Goal: Task Accomplishment & Management: Manage account settings

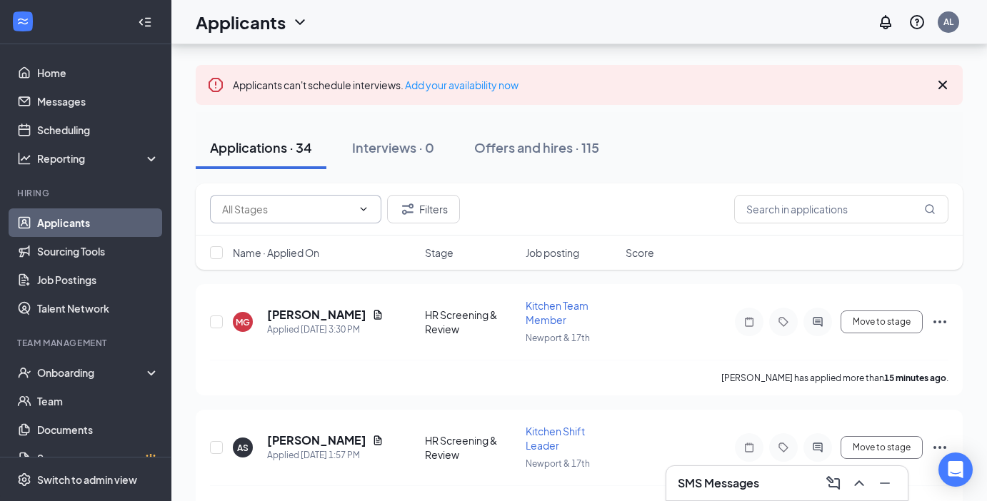
scroll to position [78, 0]
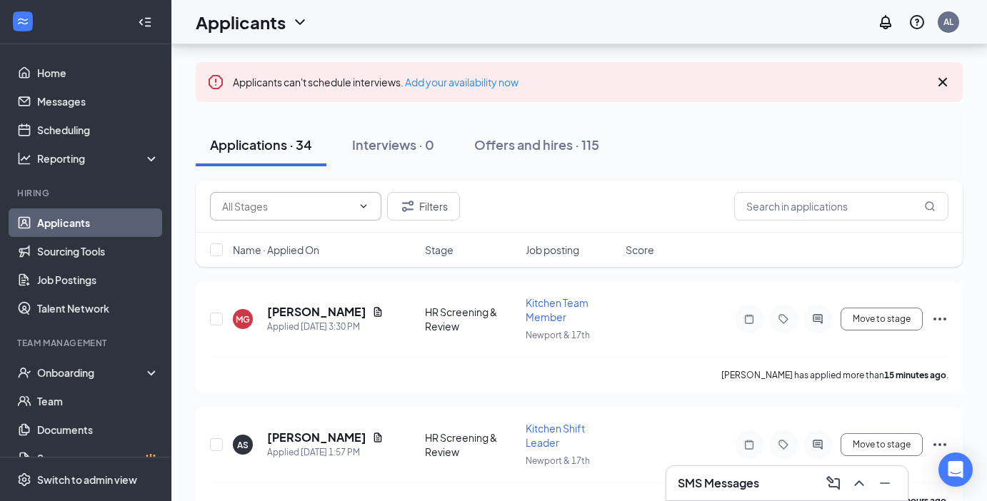
click at [372, 211] on span at bounding box center [295, 206] width 171 height 29
click at [288, 318] on h5 "[PERSON_NAME]" at bounding box center [316, 312] width 99 height 16
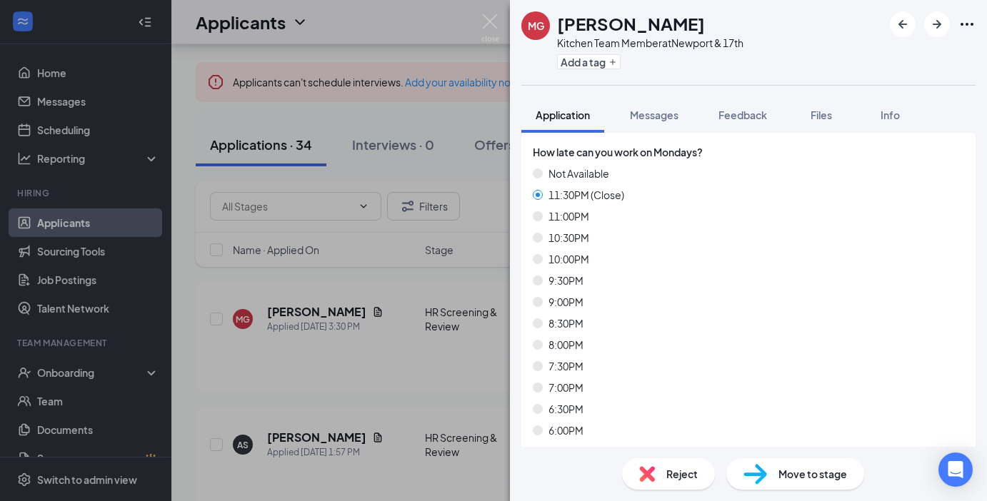
scroll to position [1159, 0]
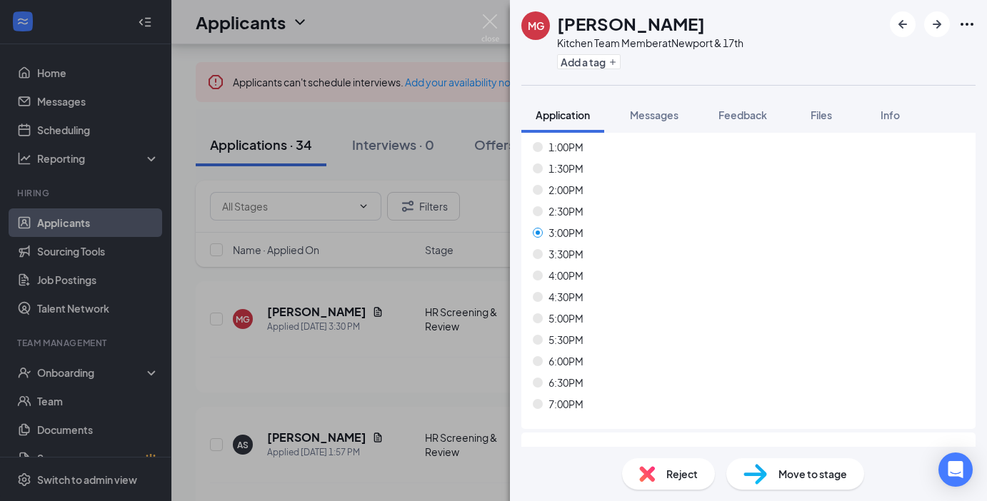
click at [677, 484] on div "Reject" at bounding box center [668, 473] width 93 height 31
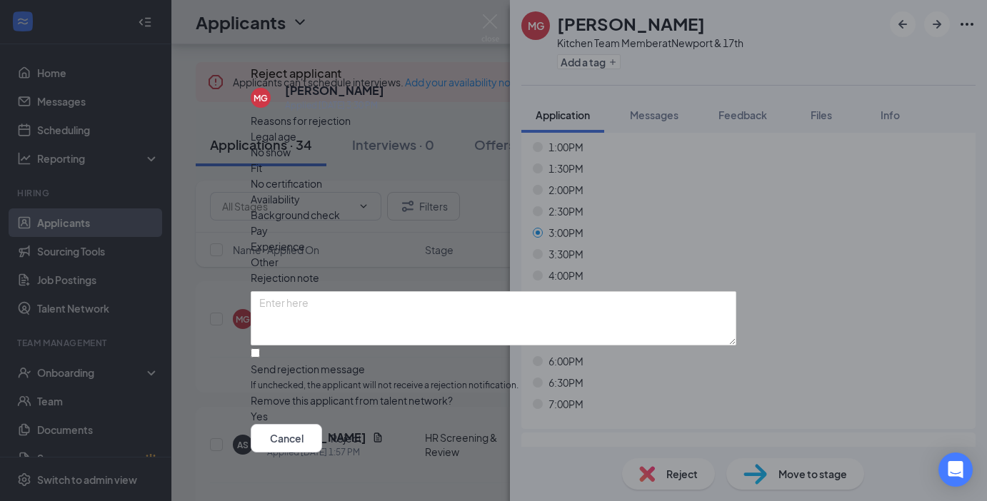
scroll to position [26, 0]
click at [260, 348] on input "Send rejection message If unchecked, the applicant will not receive a rejection…" at bounding box center [255, 352] width 9 height 9
checkbox input "true"
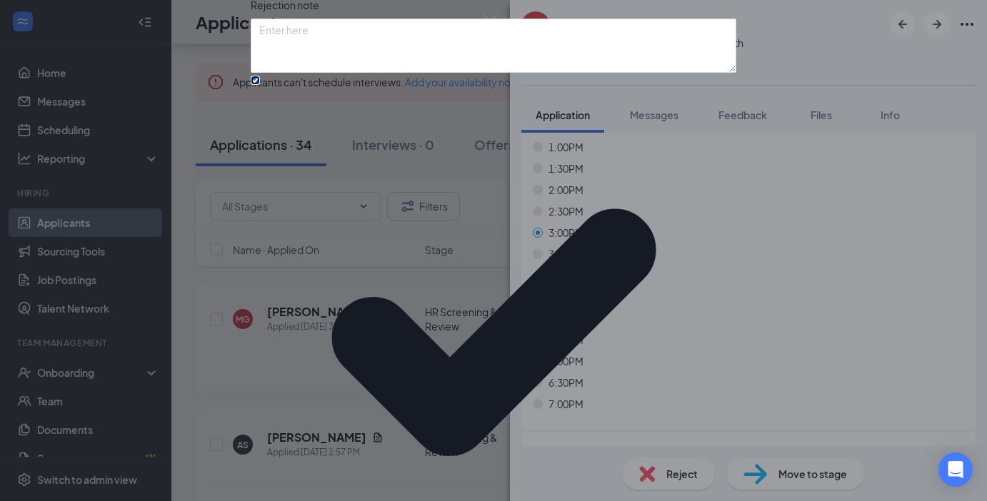
scroll to position [106, 0]
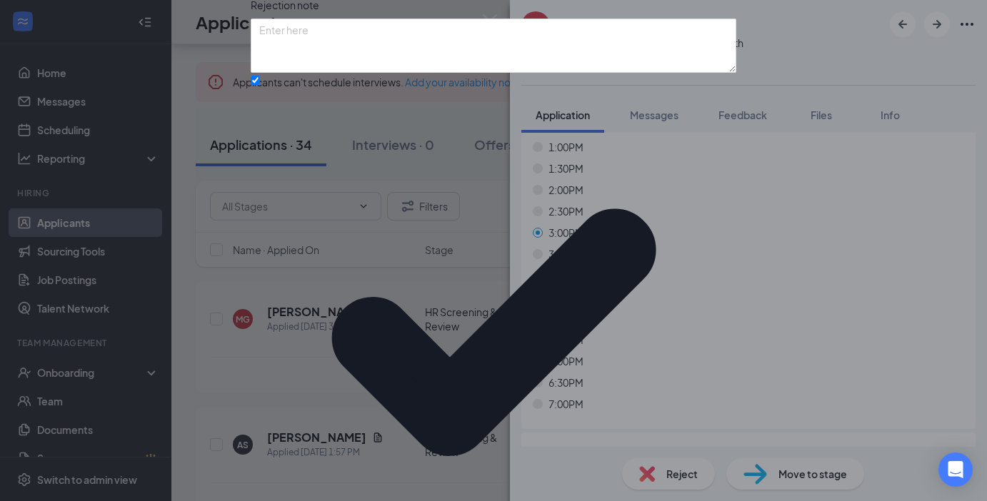
scroll to position [0, 0]
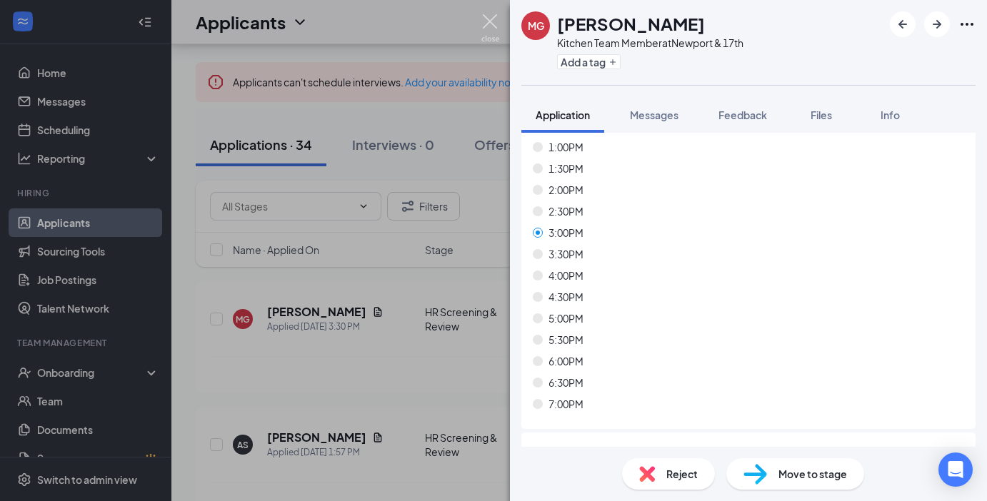
click at [490, 27] on img at bounding box center [490, 28] width 18 height 28
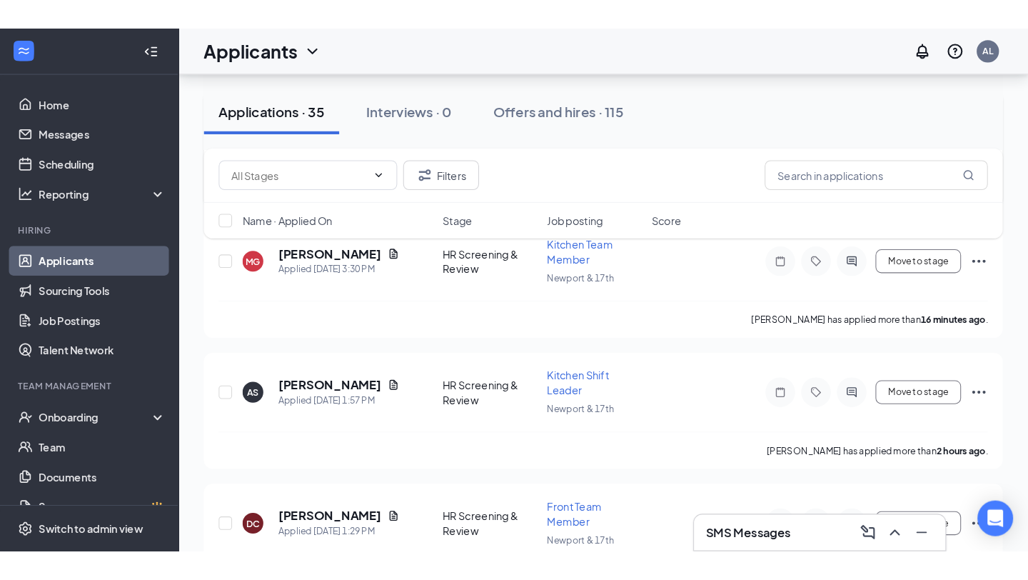
scroll to position [302, 0]
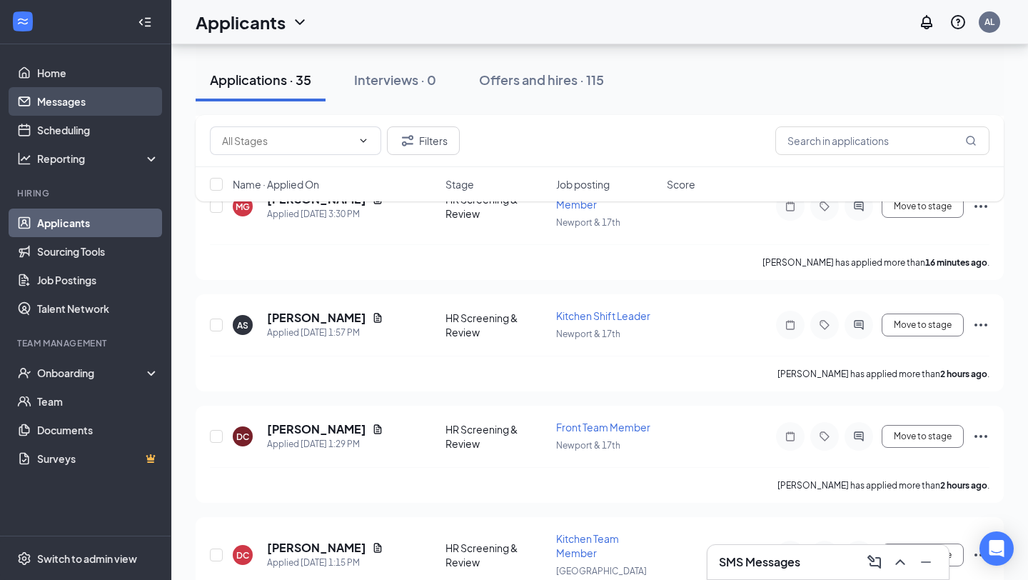
click at [86, 99] on link "Messages" at bounding box center [98, 101] width 122 height 29
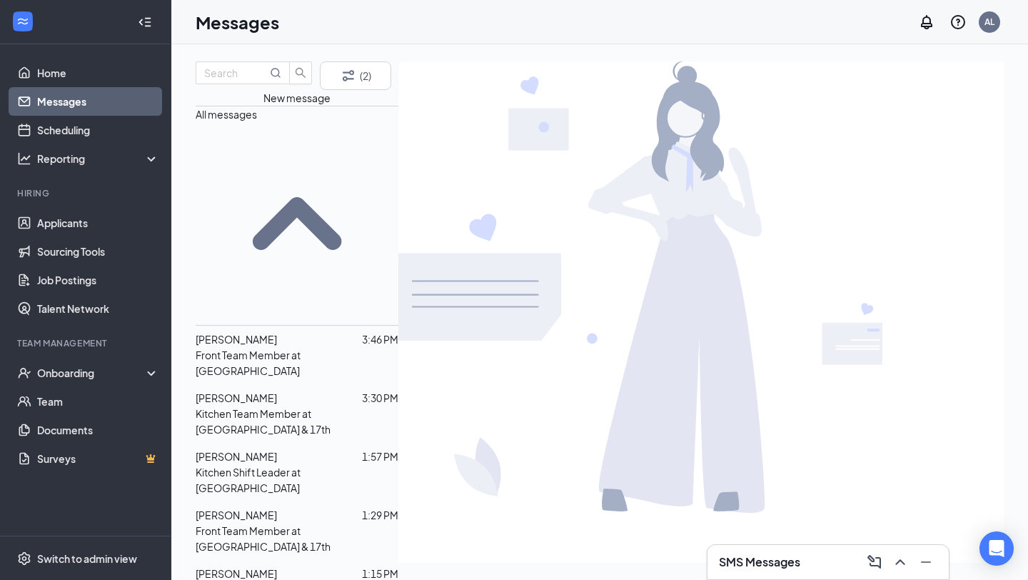
click at [301, 347] on p "Front Team Member at Harbor Blvd" at bounding box center [297, 362] width 203 height 31
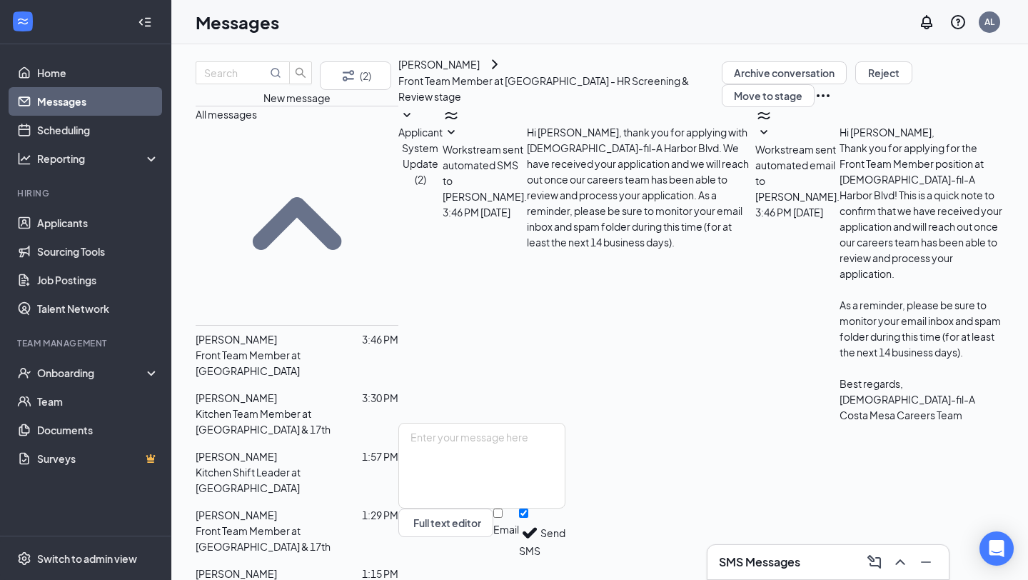
click at [460, 141] on icon "SmallChevronDown" at bounding box center [451, 132] width 17 height 17
click at [755, 141] on icon "SmallChevronDown" at bounding box center [763, 132] width 17 height 17
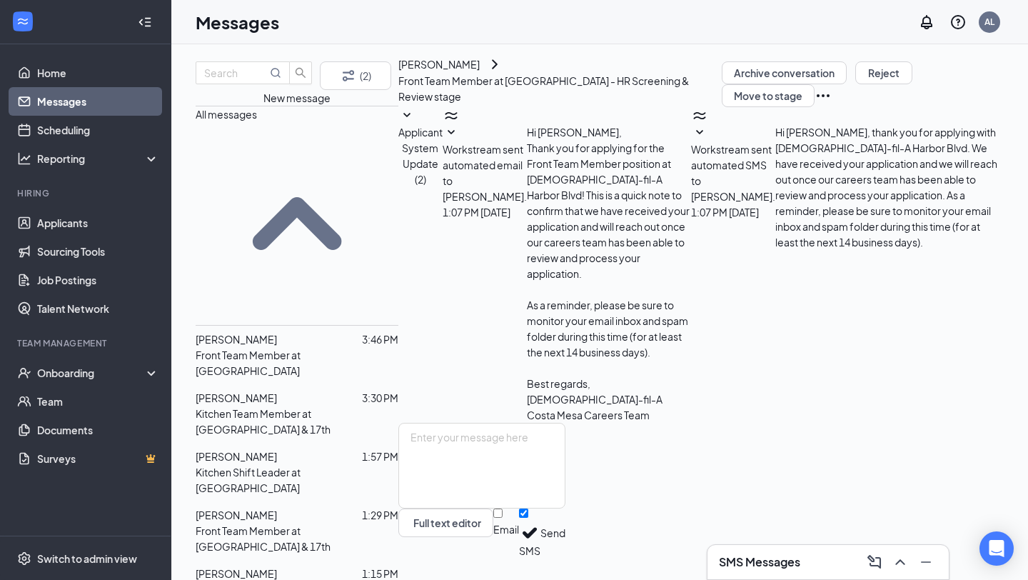
click at [691, 203] on span "Workstream sent automated SMS to Andy Olivares." at bounding box center [733, 173] width 84 height 60
click at [527, 193] on span "Workstream sent automated email to Andy Olivares." at bounding box center [485, 173] width 84 height 60
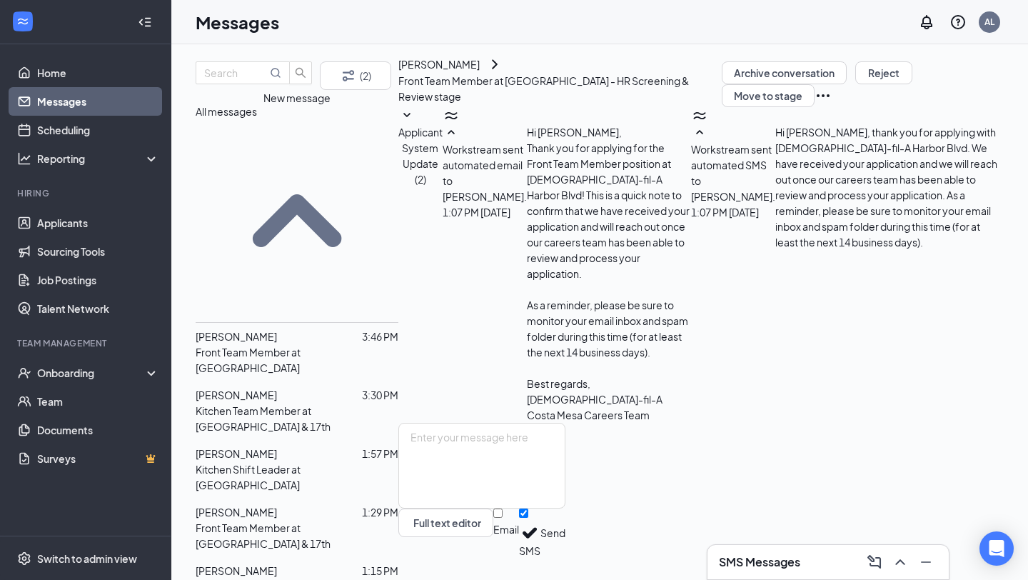
scroll to position [637, 0]
click at [81, 221] on link "Applicants" at bounding box center [98, 222] width 122 height 29
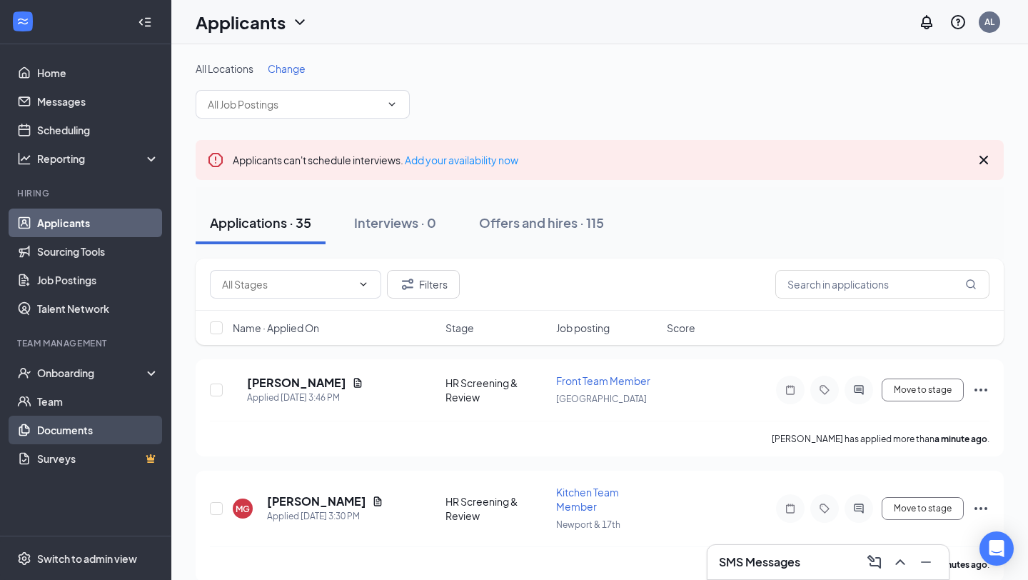
click at [93, 425] on link "Documents" at bounding box center [98, 430] width 122 height 29
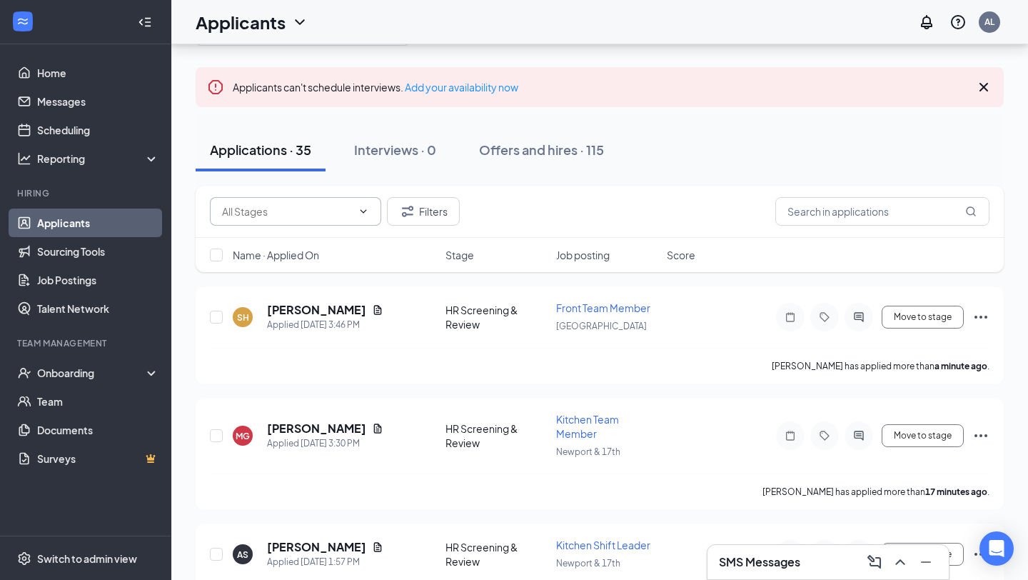
scroll to position [74, 0]
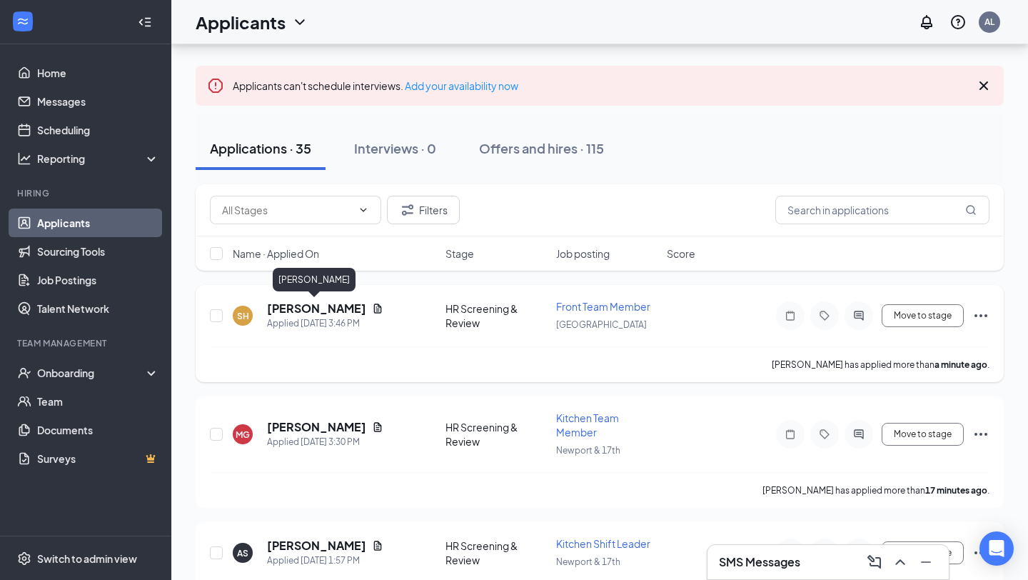
click at [341, 308] on h5 "[PERSON_NAME]" at bounding box center [316, 309] width 99 height 16
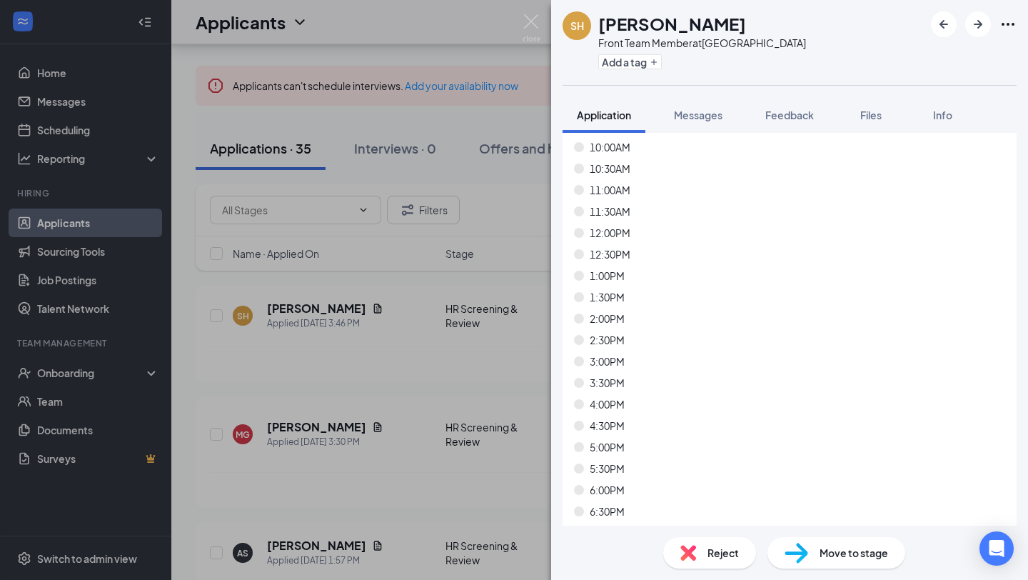
scroll to position [8786, 0]
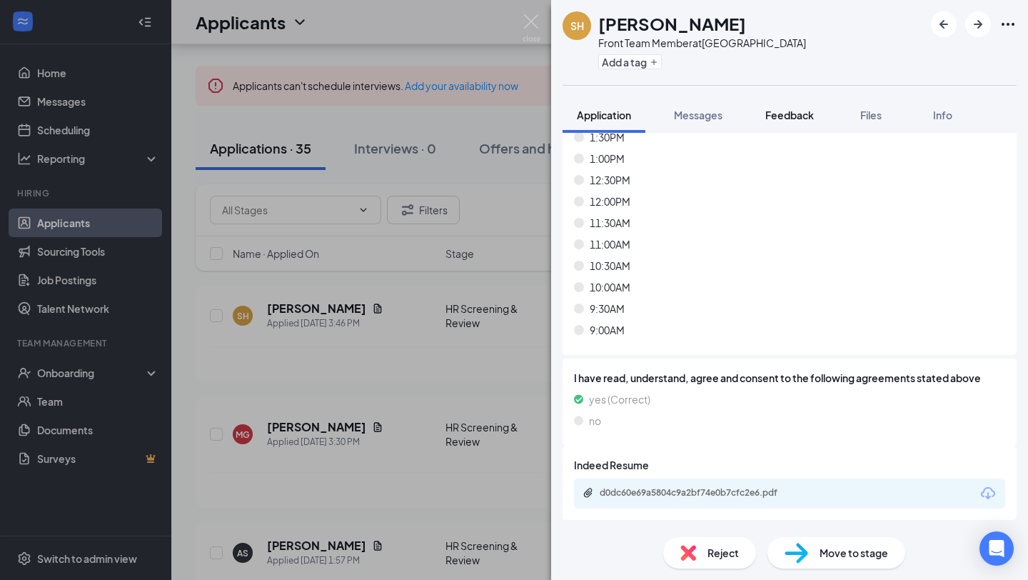
click at [799, 119] on span "Feedback" at bounding box center [789, 115] width 49 height 13
click at [867, 124] on button "Files" at bounding box center [870, 115] width 57 height 36
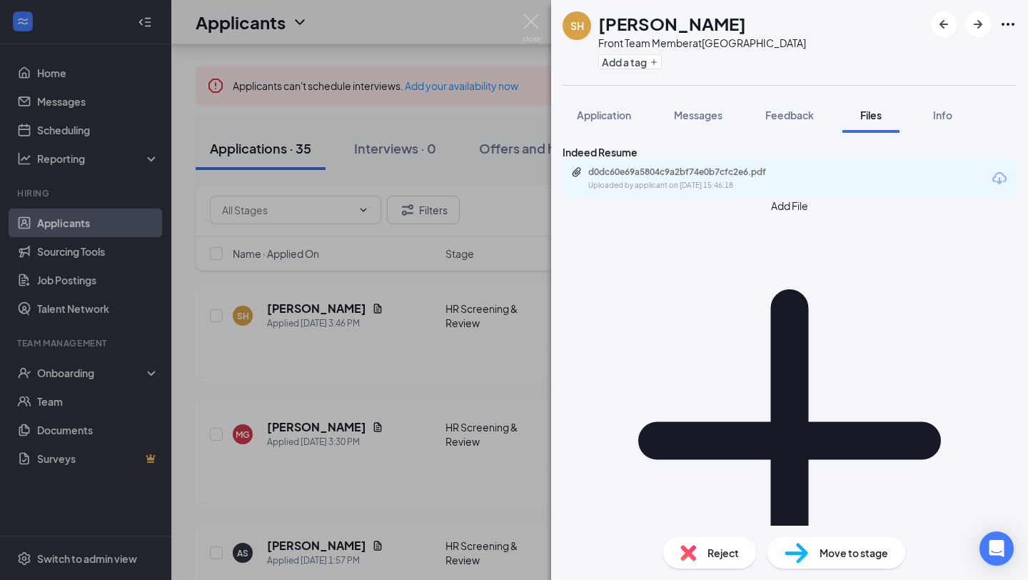
click at [703, 557] on div "Reject" at bounding box center [709, 552] width 93 height 31
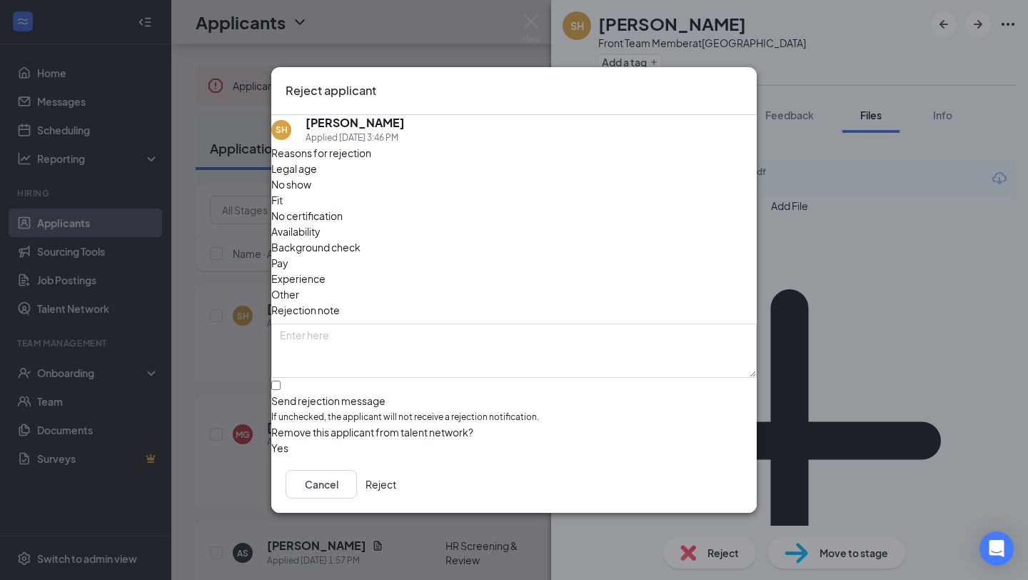
click at [742, 81] on icon "Cross" at bounding box center [742, 81] width 0 height 0
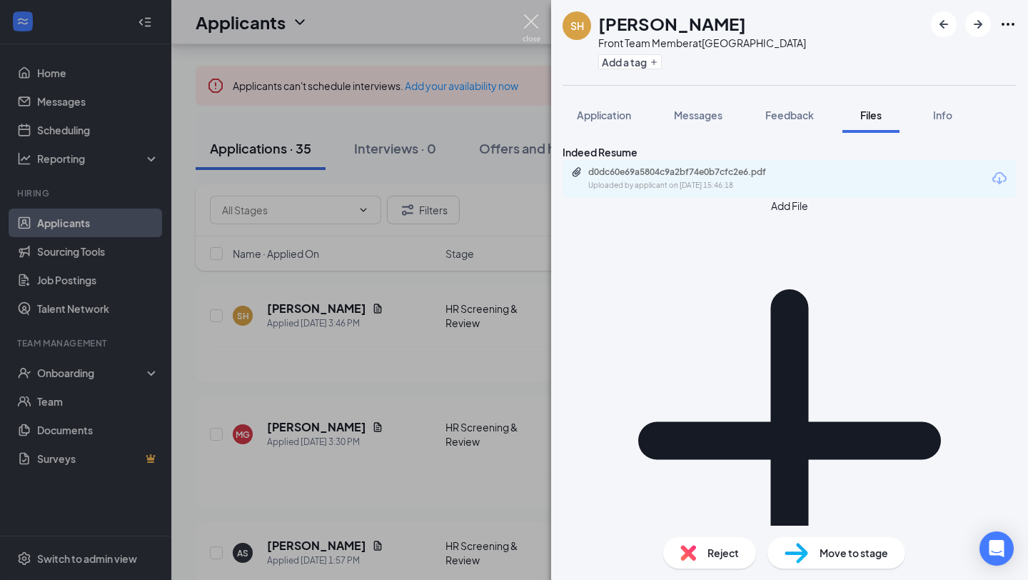
click at [527, 24] on img at bounding box center [532, 28] width 18 height 28
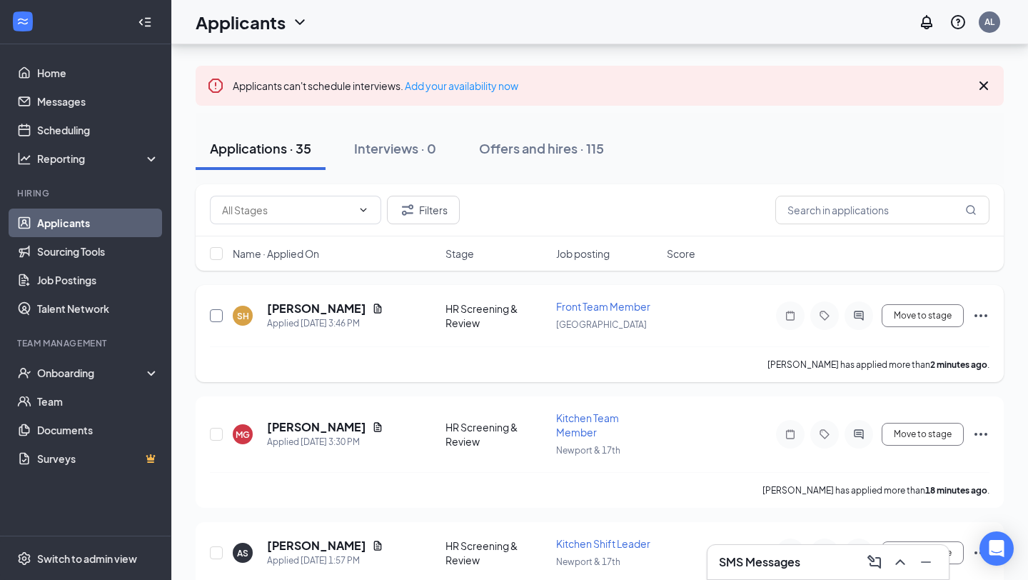
click at [211, 319] on input "checkbox" at bounding box center [216, 315] width 13 height 13
checkbox input "true"
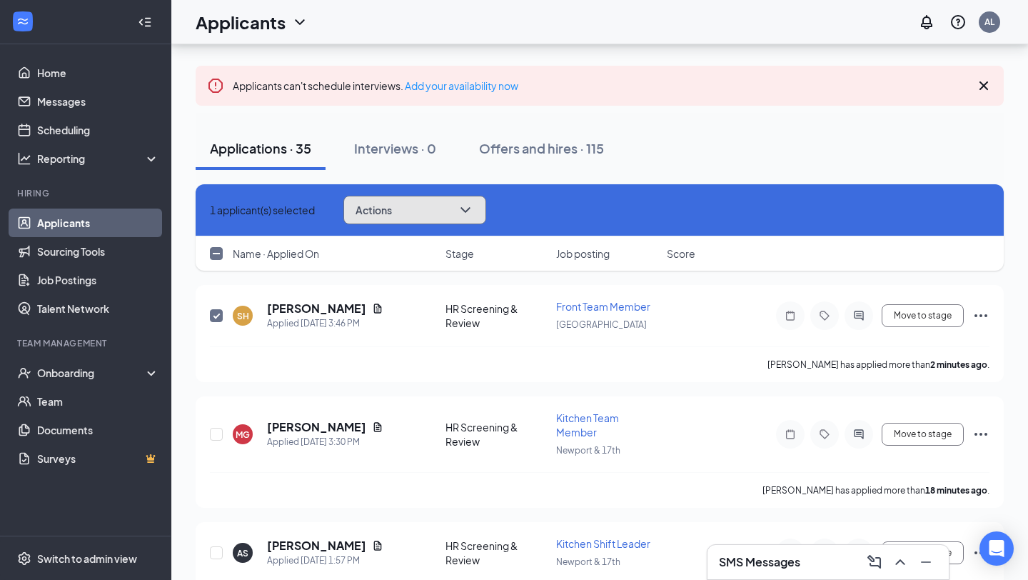
click at [474, 213] on icon "ChevronDown" at bounding box center [465, 209] width 17 height 17
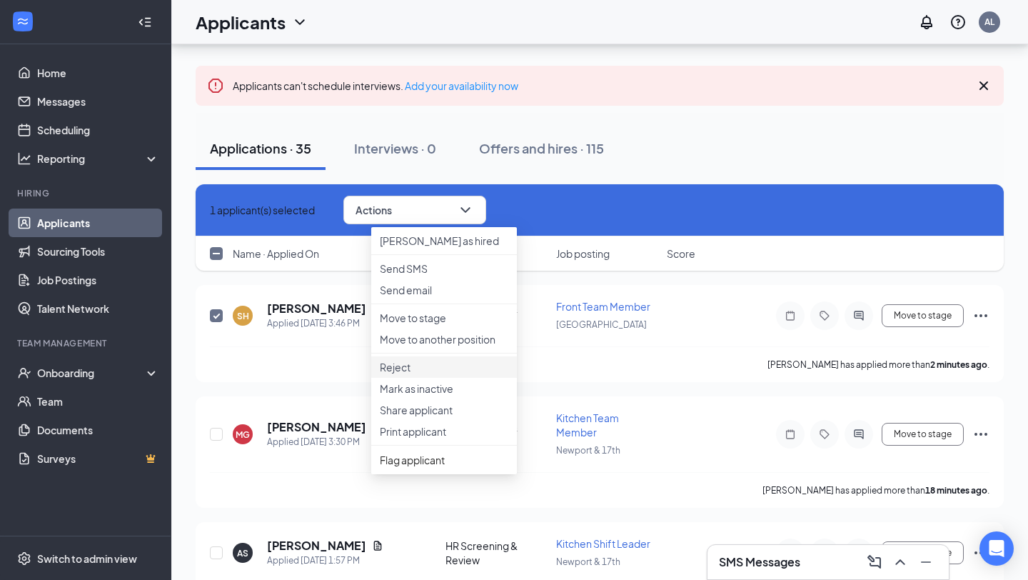
click at [423, 374] on p "Reject" at bounding box center [444, 367] width 129 height 14
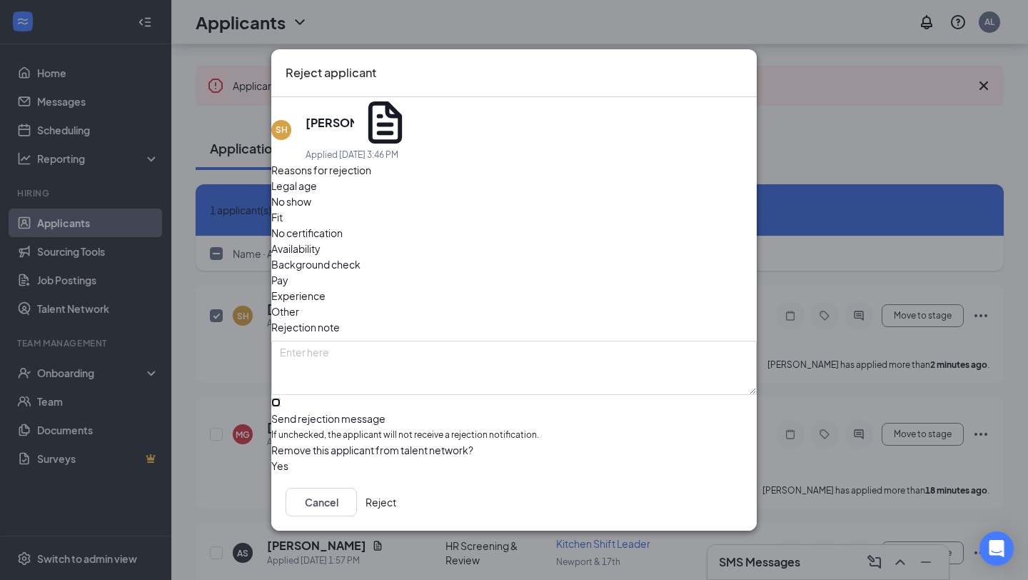
click at [281, 398] on input "Send rejection message If unchecked, the applicant will not receive a rejection…" at bounding box center [275, 402] width 9 height 9
checkbox input "true"
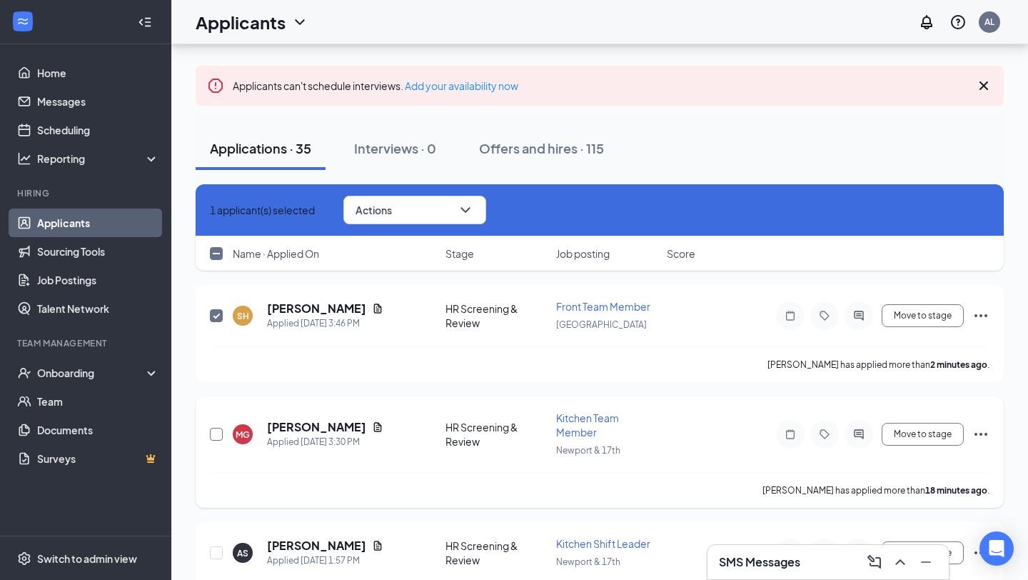
click at [212, 432] on input "checkbox" at bounding box center [216, 434] width 13 height 13
checkbox input "true"
click at [217, 550] on input "checkbox" at bounding box center [216, 552] width 13 height 13
checkbox input "true"
click at [437, 209] on button "Actions" at bounding box center [414, 210] width 143 height 29
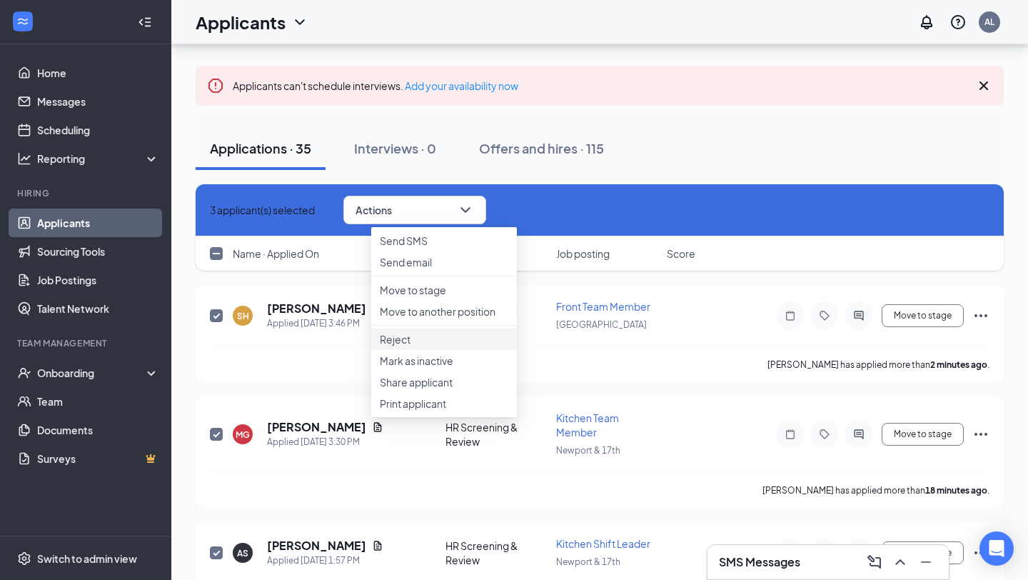
click at [407, 346] on p "Reject" at bounding box center [444, 339] width 129 height 14
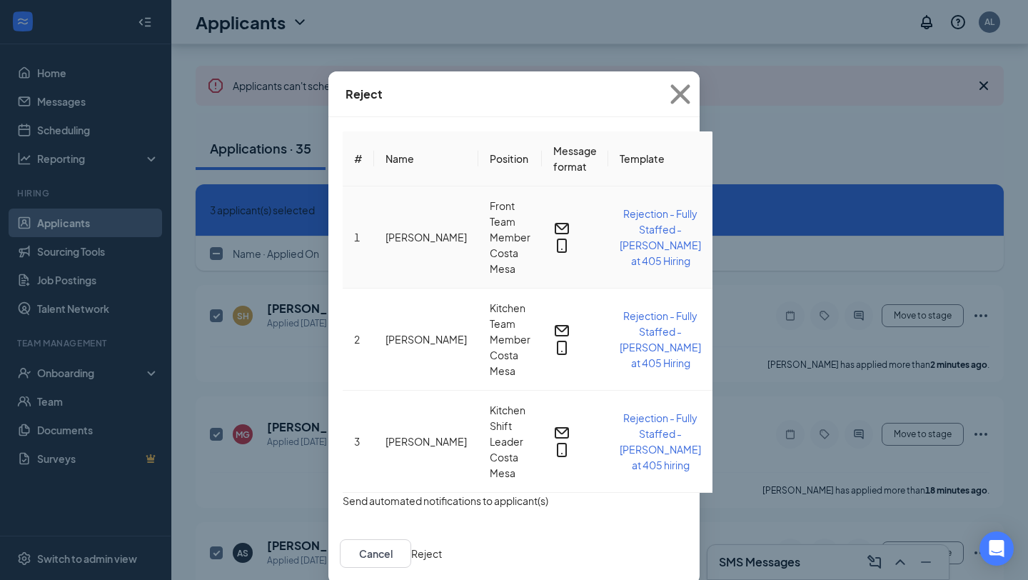
click at [693, 218] on button "Rejection - Fully Staffed - [PERSON_NAME] at 405 Hiring" at bounding box center [660, 237] width 81 height 63
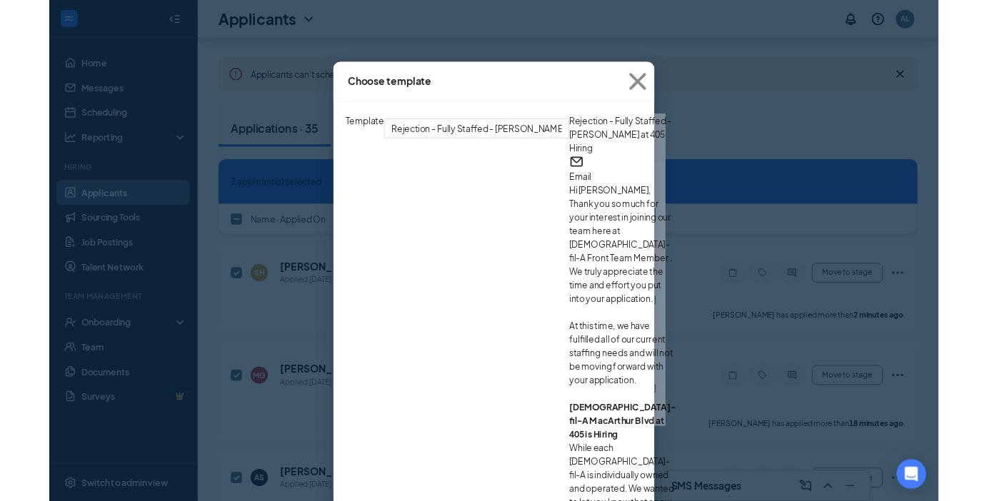
scroll to position [163, 0]
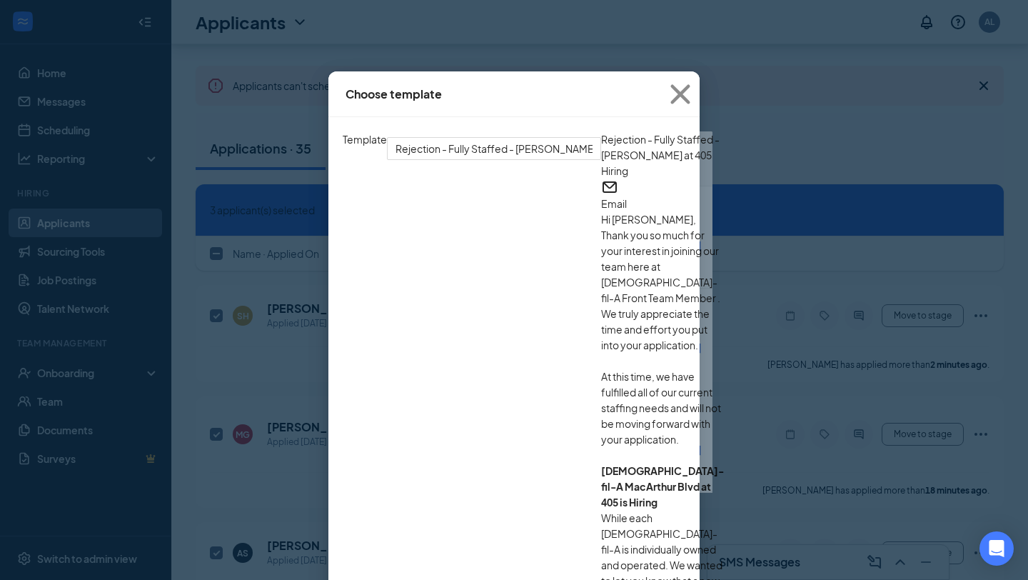
drag, startPoint x: 262, startPoint y: 277, endPoint x: 745, endPoint y: 308, distance: 483.6
copy div "If you are interested in applying with the [GEOGRAPHIC_DATA] at 405 location yo…"
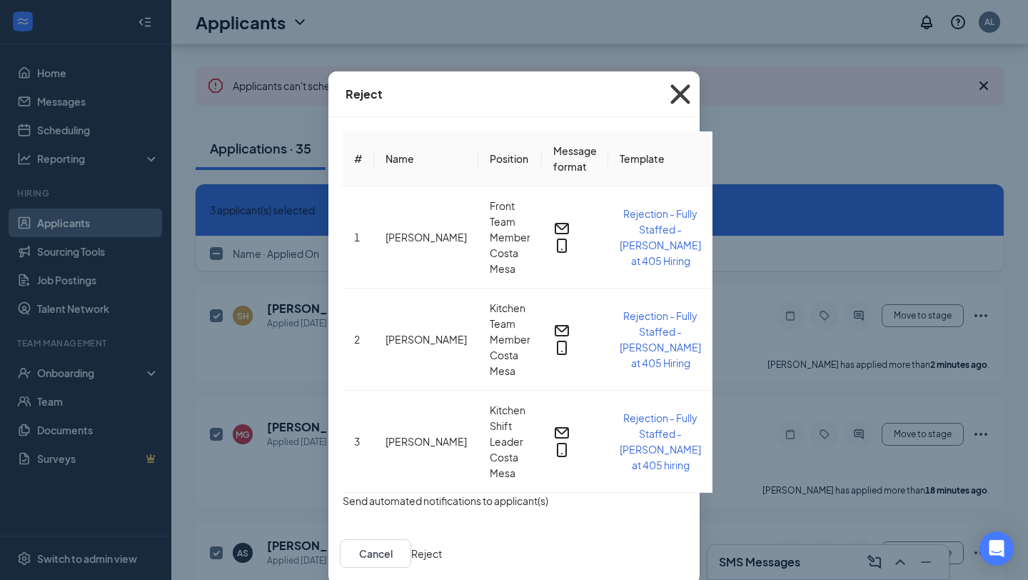
click at [700, 89] on icon "Cross" at bounding box center [680, 94] width 39 height 39
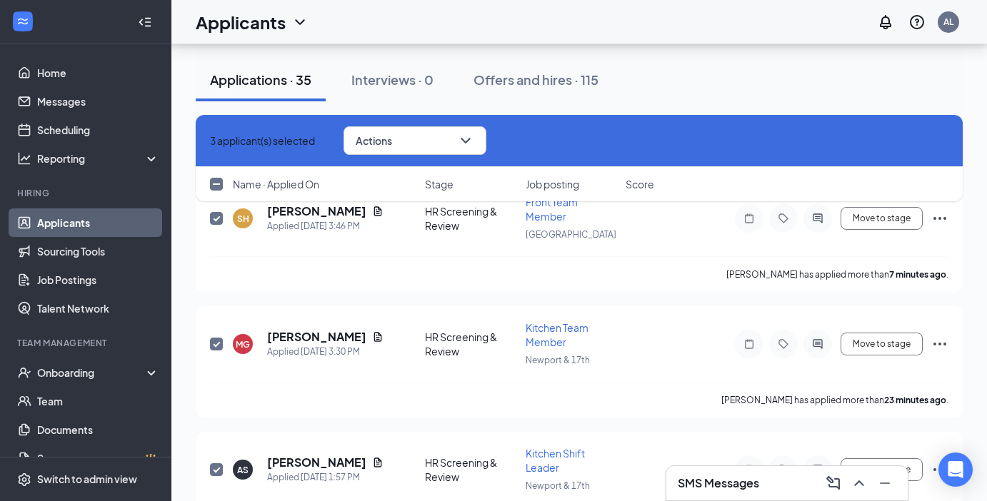
scroll to position [204, 0]
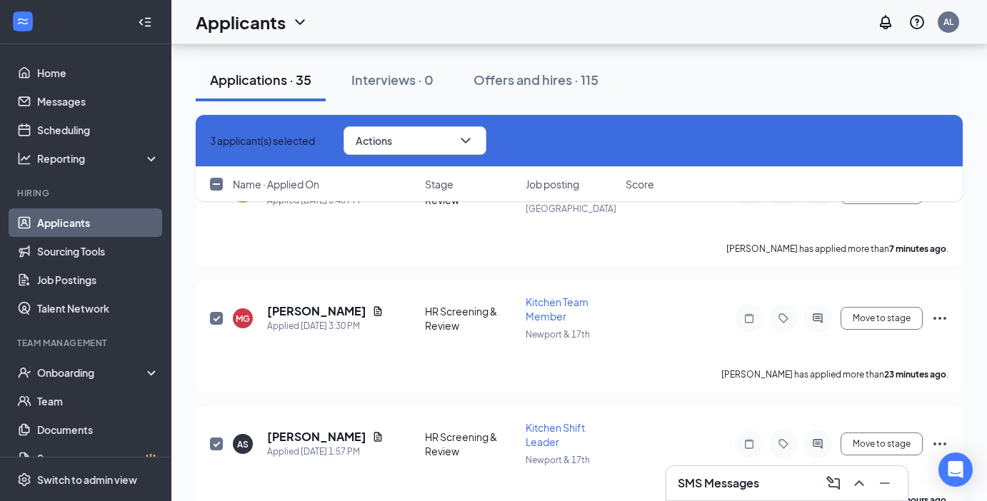
click at [210, 141] on icon "Cross" at bounding box center [210, 141] width 0 height 0
checkbox input "false"
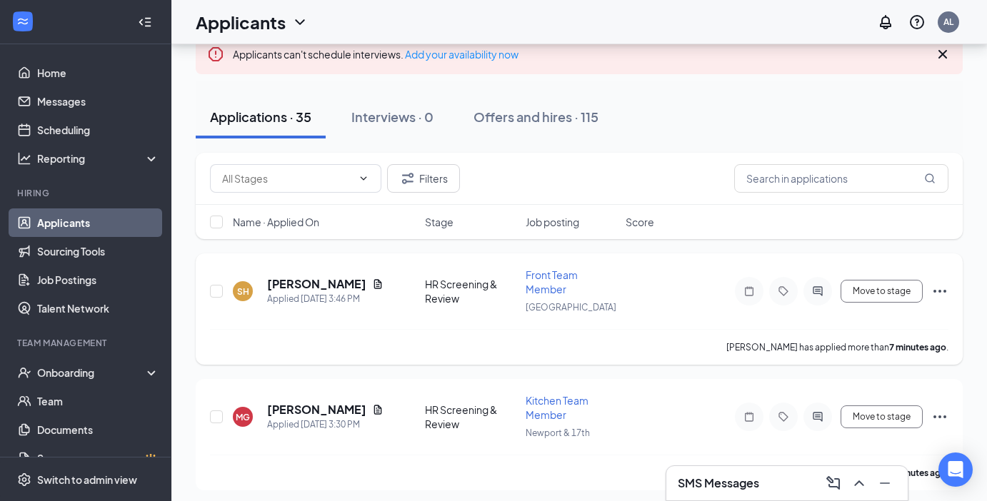
scroll to position [116, 0]
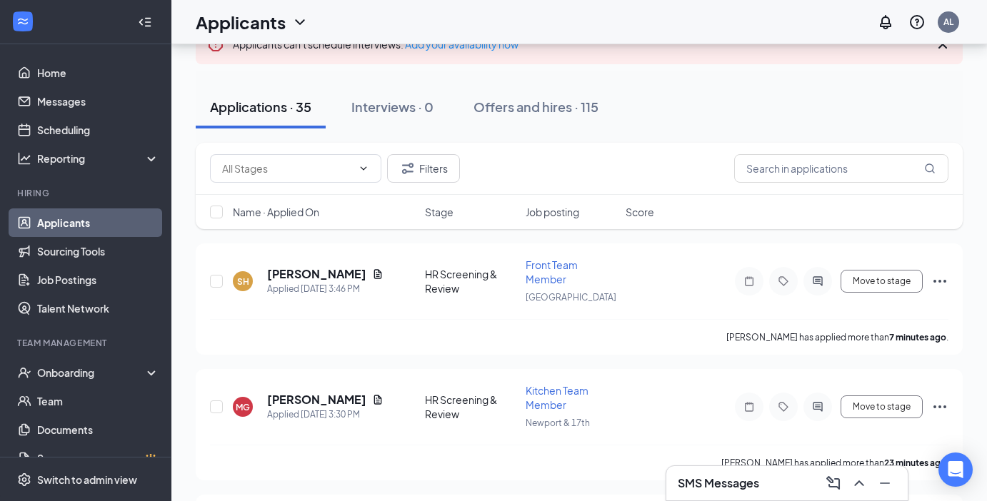
click at [345, 213] on div "Name · Applied On" at bounding box center [324, 212] width 183 height 14
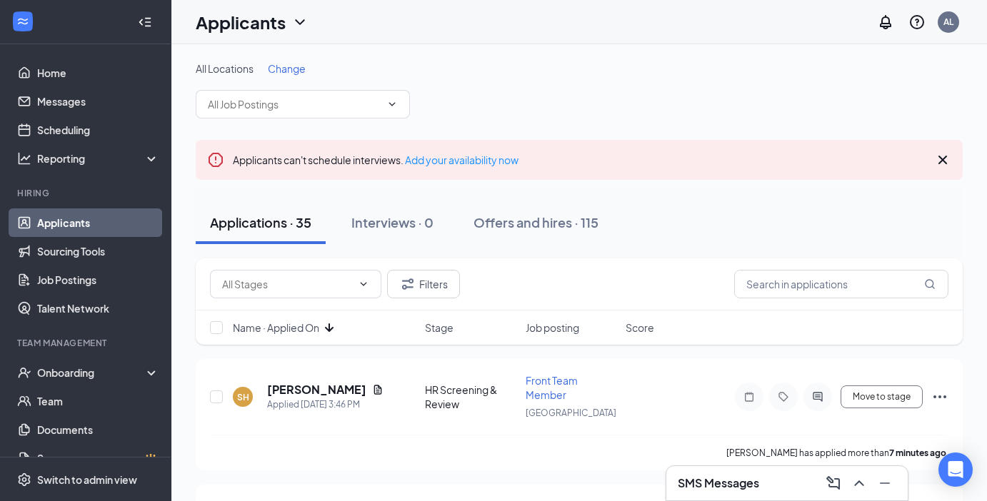
click at [332, 333] on icon "ArrowDown" at bounding box center [329, 327] width 17 height 17
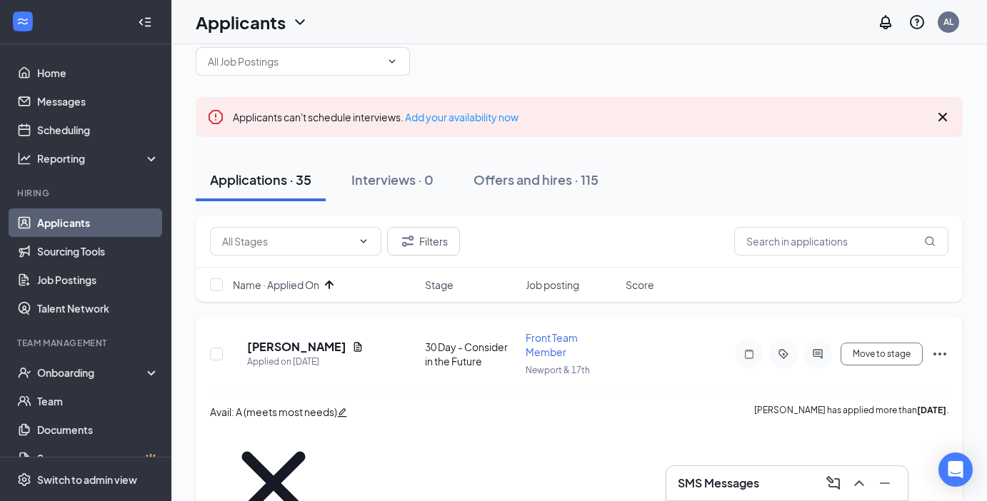
scroll to position [51, 0]
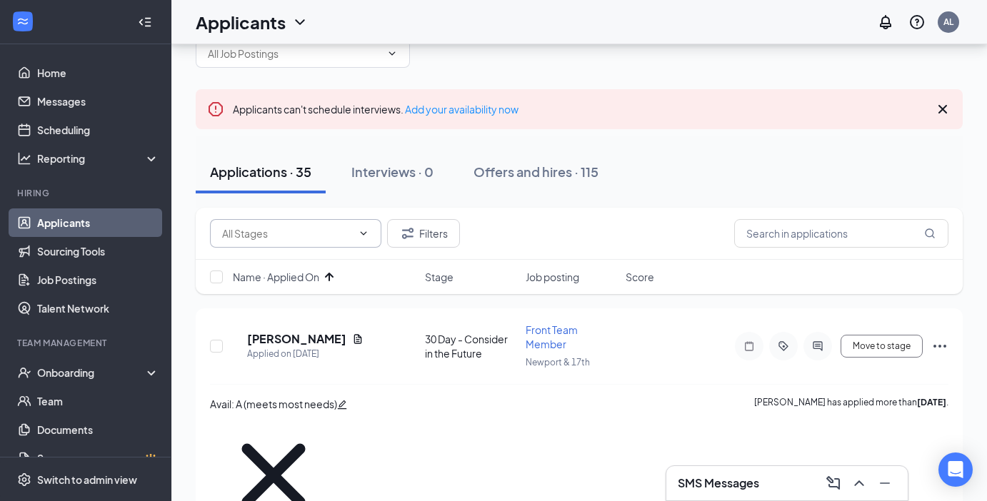
click at [360, 230] on icon "ChevronDown" at bounding box center [363, 233] width 11 height 11
click at [348, 276] on div "HR Screening & Review (29)" at bounding box center [285, 268] width 126 height 16
type input "HR Screening & Review (29)"
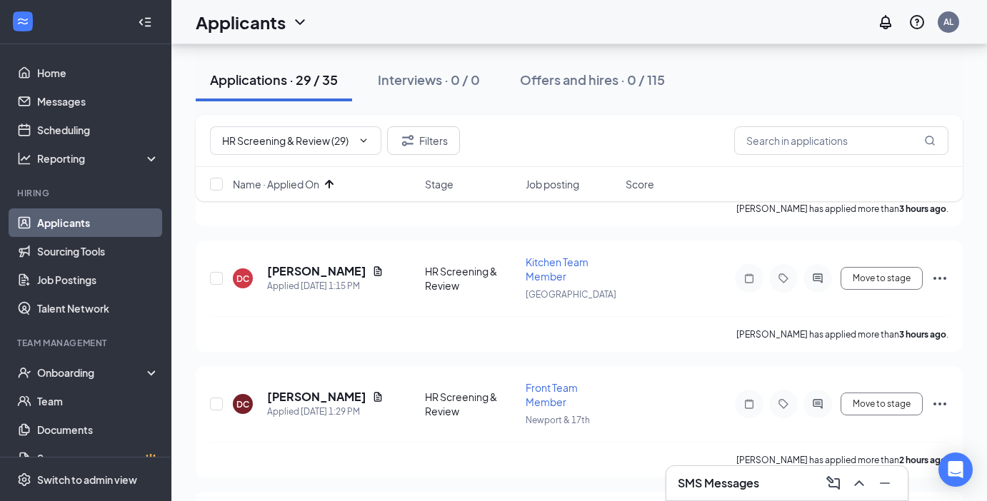
scroll to position [3151, 0]
click at [342, 390] on h5 "[PERSON_NAME]" at bounding box center [316, 398] width 99 height 16
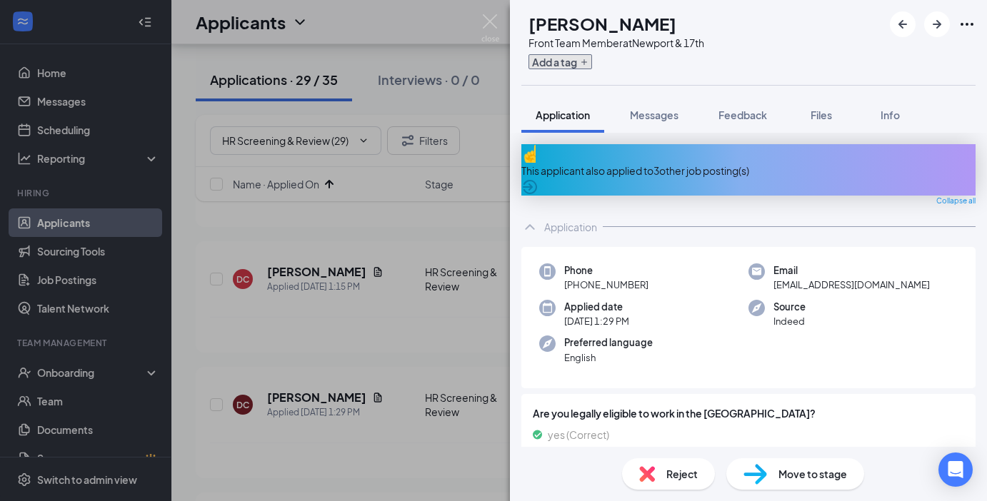
click at [590, 61] on button "Add a tag" at bounding box center [560, 61] width 64 height 15
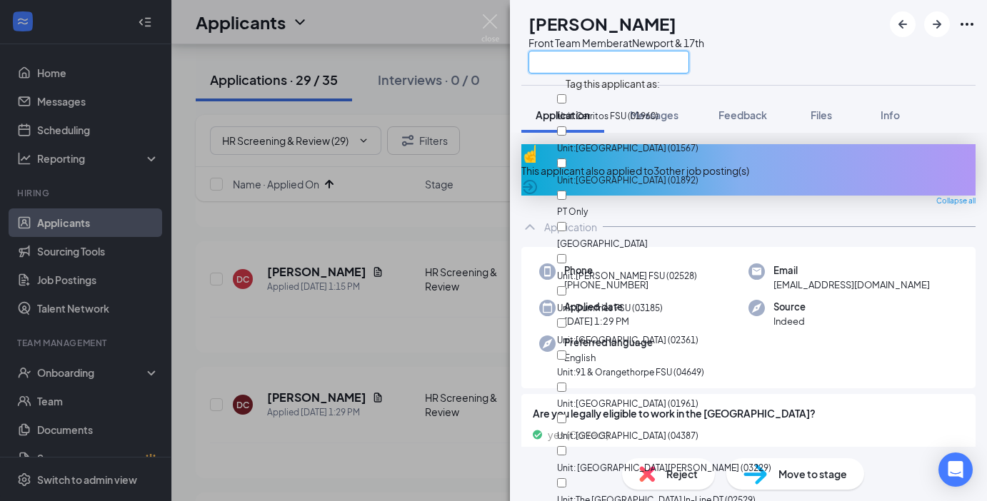
click at [590, 61] on input "text" at bounding box center [608, 62] width 161 height 23
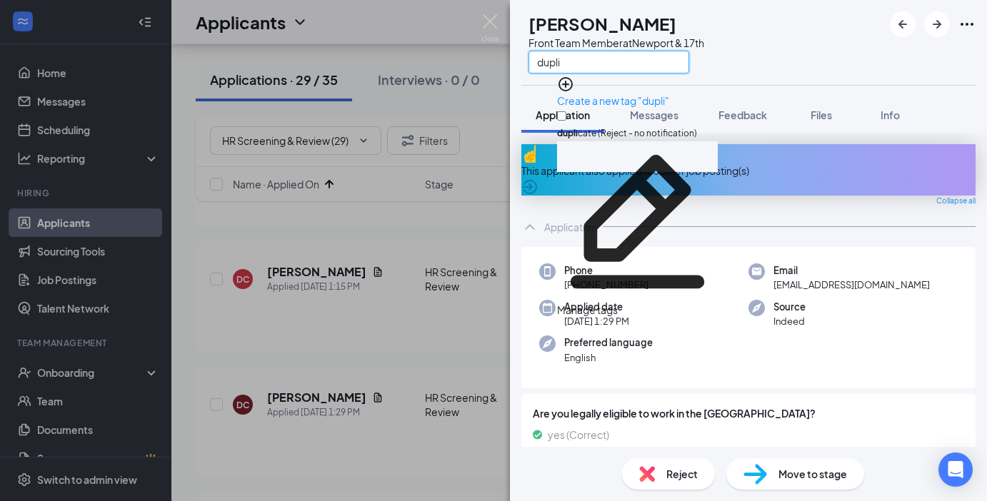
type input "dupli"
click at [566, 111] on input "dupli cate (Reject - no notification)" at bounding box center [561, 115] width 9 height 9
checkbox input "true"
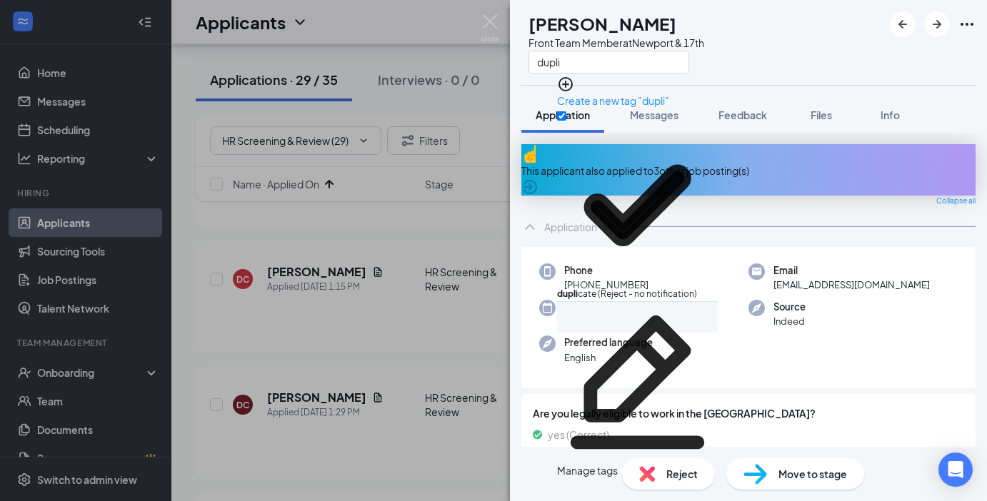
click at [662, 478] on div "Reject" at bounding box center [668, 473] width 93 height 31
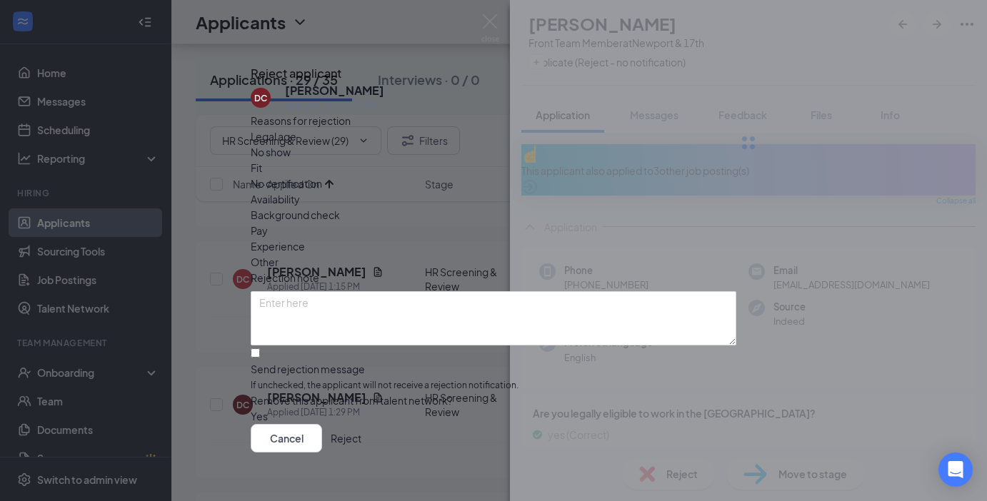
click at [678, 424] on div "Cancel Reject" at bounding box center [493, 438] width 485 height 29
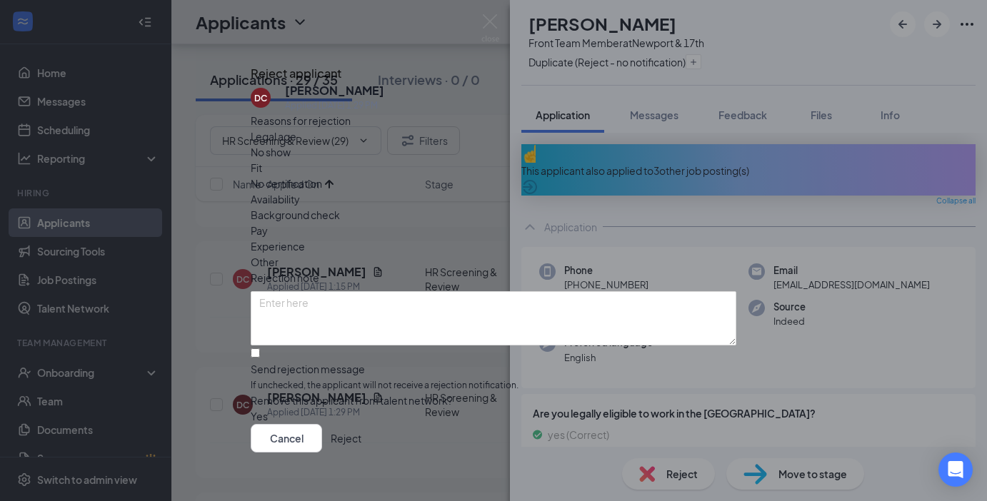
click at [361, 428] on button "Reject" at bounding box center [346, 438] width 31 height 29
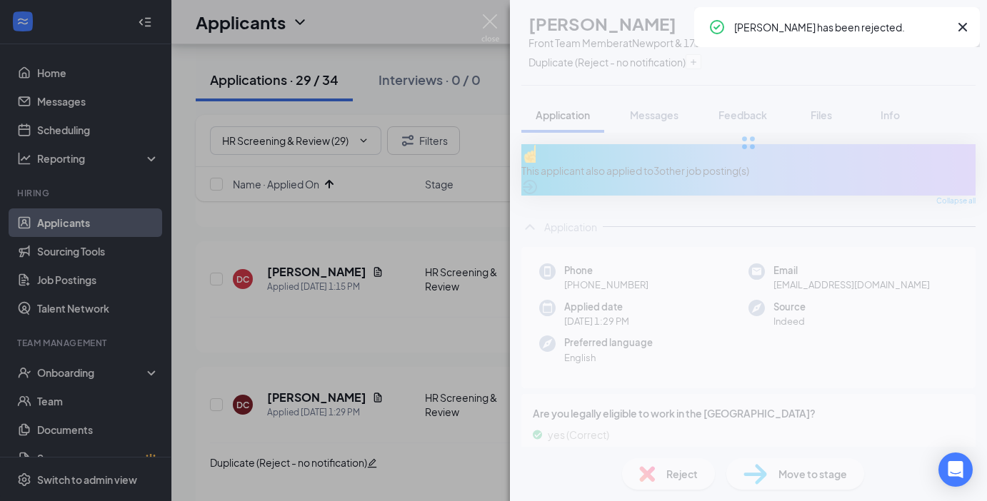
click at [467, 325] on div "DC [PERSON_NAME] Front Team Member at [GEOGRAPHIC_DATA] & 17th Duplicate (Rejec…" at bounding box center [493, 250] width 987 height 501
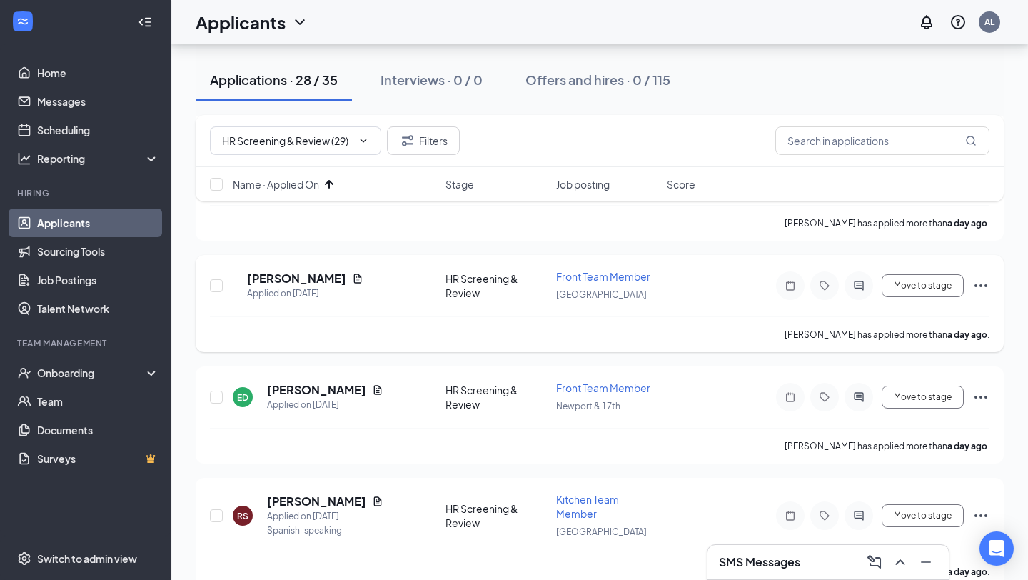
scroll to position [503, 0]
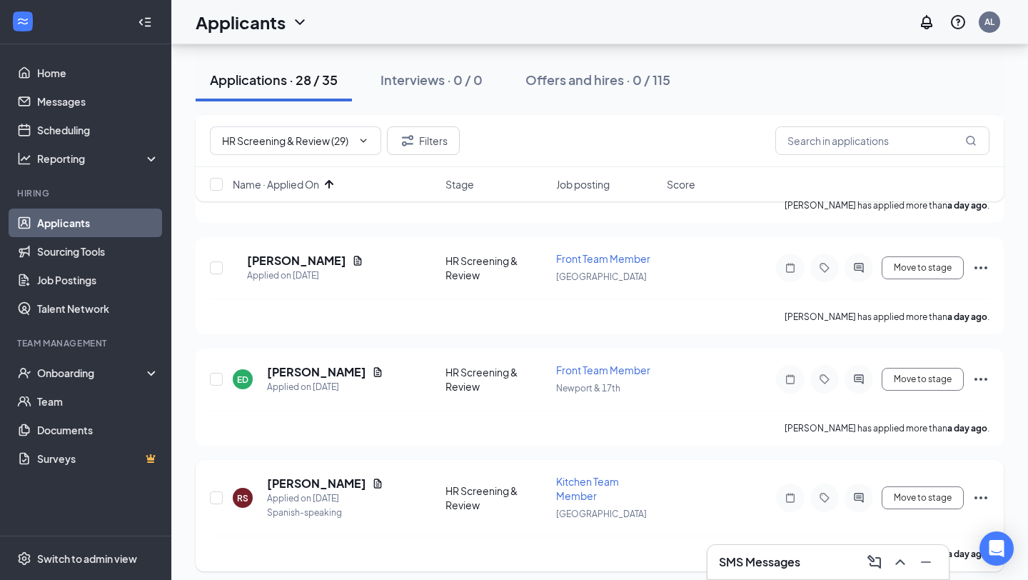
click at [210, 483] on div at bounding box center [217, 497] width 14 height 47
click at [216, 491] on input "checkbox" at bounding box center [216, 497] width 13 height 13
checkbox input "true"
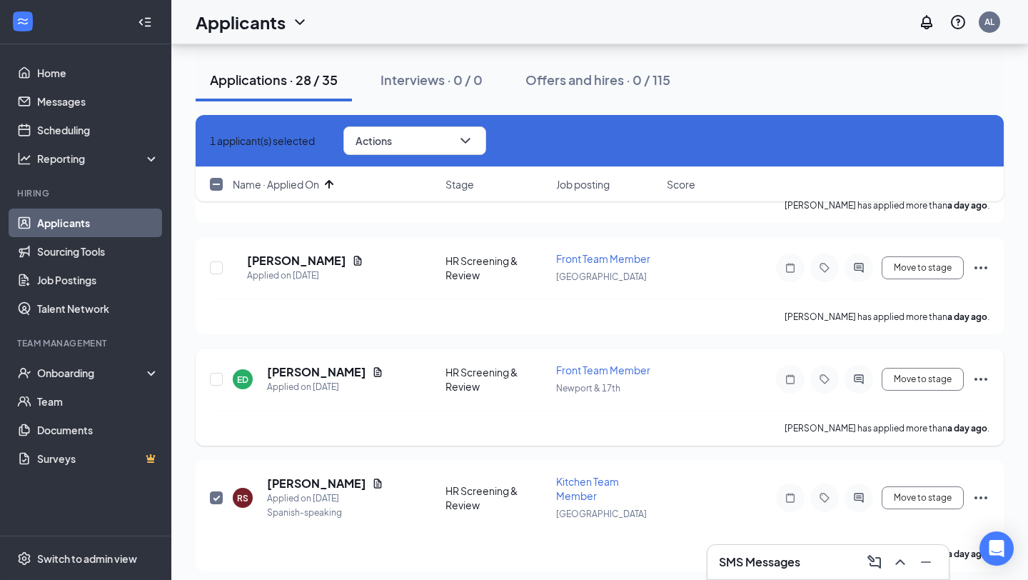
click at [214, 366] on div at bounding box center [217, 379] width 14 height 33
click at [215, 261] on input "checkbox" at bounding box center [216, 267] width 13 height 13
checkbox input "true"
click at [213, 373] on input "checkbox" at bounding box center [216, 379] width 13 height 13
checkbox input "true"
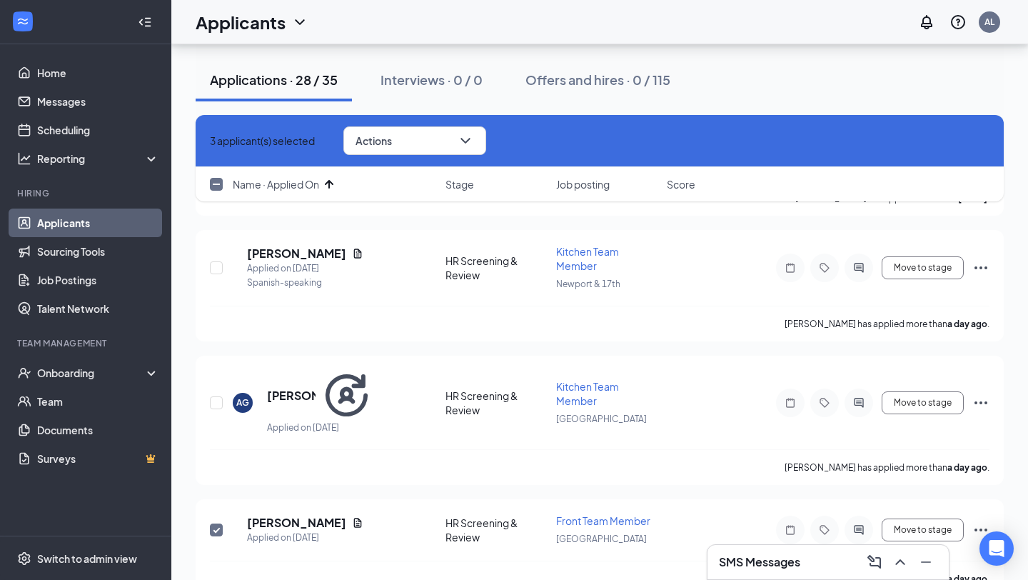
scroll to position [193, 0]
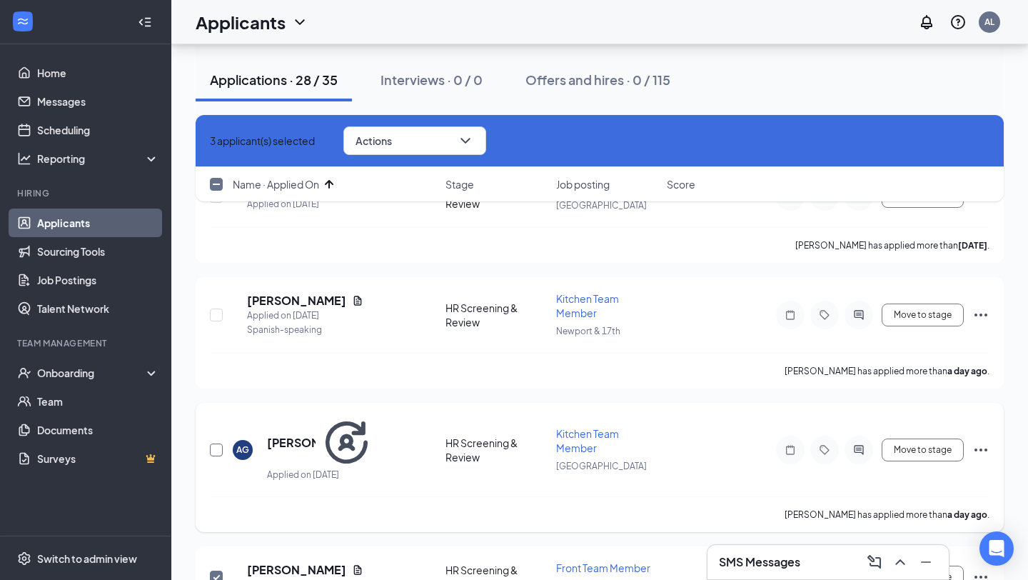
click at [216, 443] on input "checkbox" at bounding box center [216, 449] width 13 height 13
checkbox input "true"
click at [217, 308] on input "checkbox" at bounding box center [216, 314] width 13 height 13
checkbox input "true"
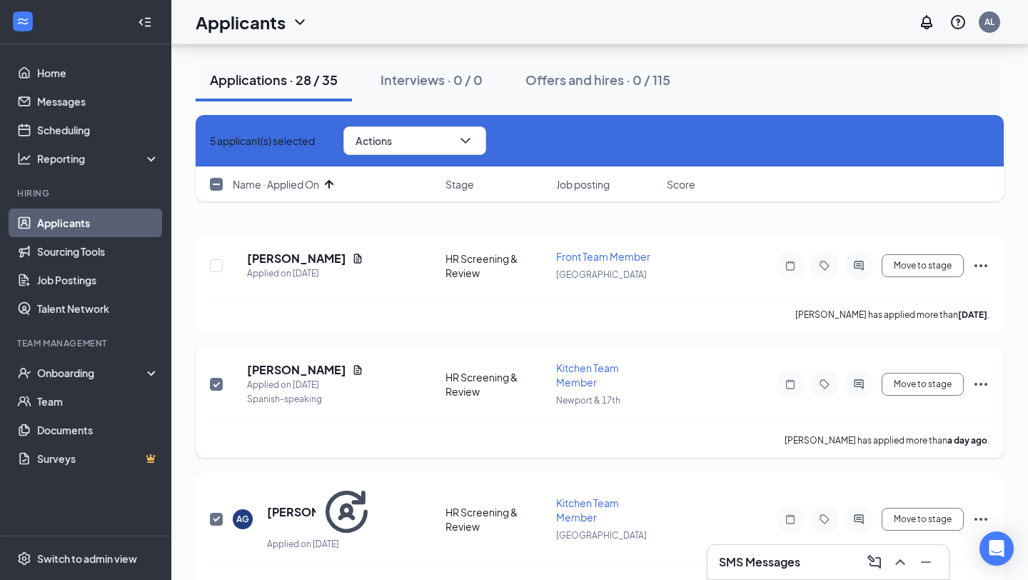
scroll to position [67, 0]
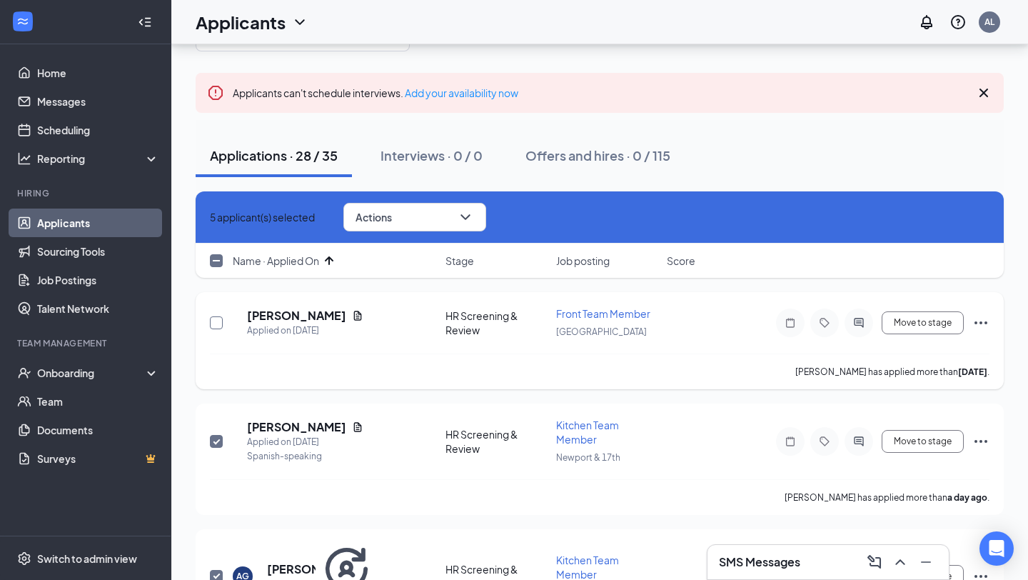
click at [218, 316] on input "checkbox" at bounding box center [216, 322] width 13 height 13
checkbox input "true"
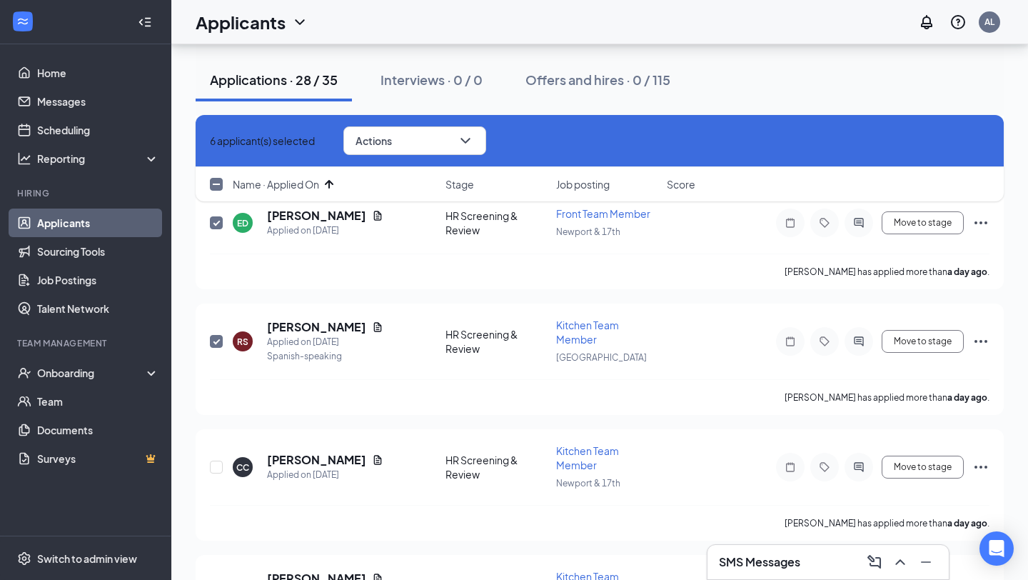
scroll to position [660, 0]
click at [225, 443] on div "CC [PERSON_NAME] Applied on [DATE] HR Screening & Review Kitchen Team Member Ne…" at bounding box center [600, 473] width 780 height 61
click at [218, 460] on input "checkbox" at bounding box center [216, 466] width 13 height 13
checkbox input "true"
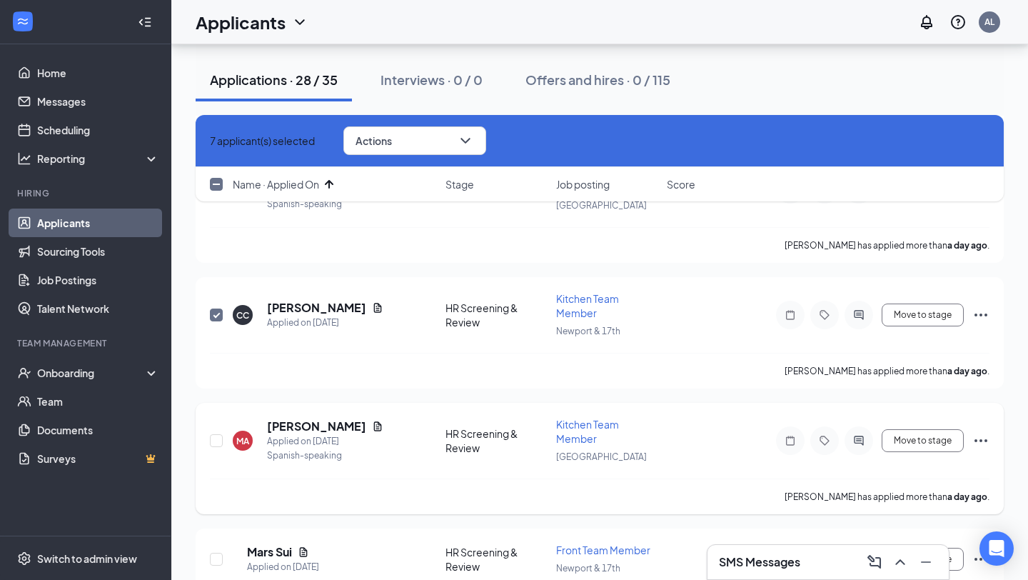
scroll to position [835, 0]
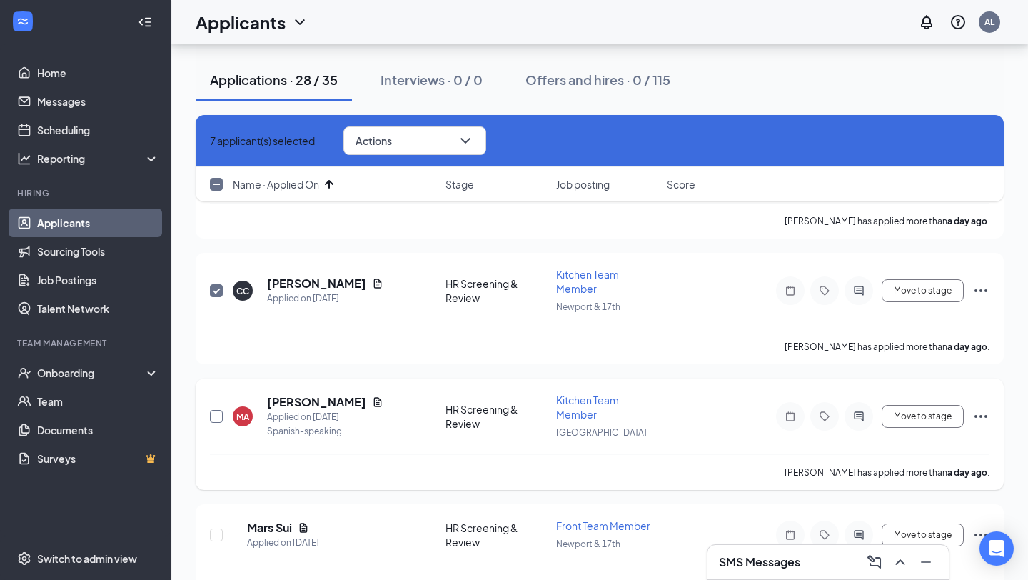
click at [211, 410] on input "checkbox" at bounding box center [216, 416] width 13 height 13
checkbox input "true"
click at [214, 528] on input "checkbox" at bounding box center [216, 534] width 13 height 13
checkbox input "true"
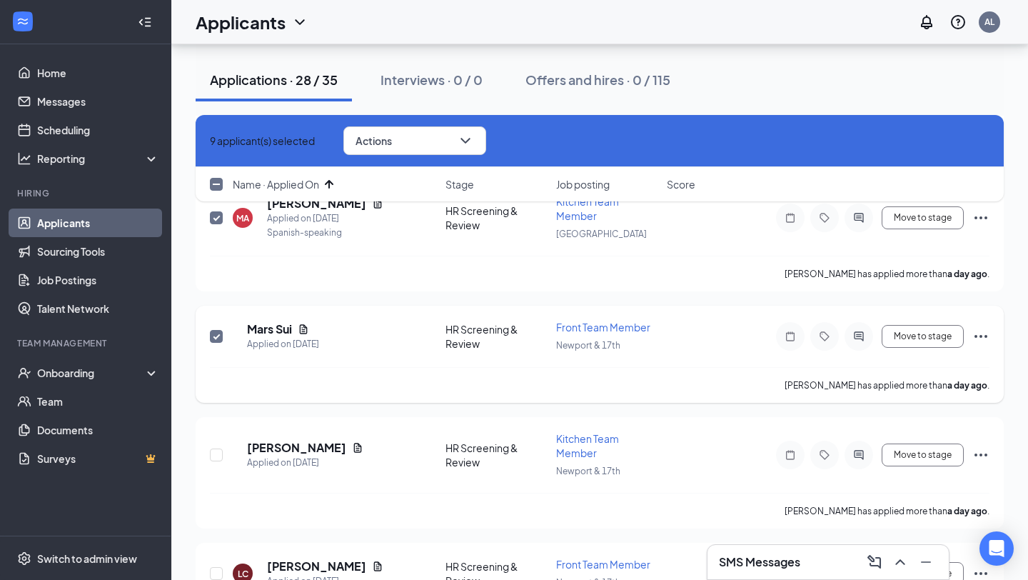
scroll to position [1100, 0]
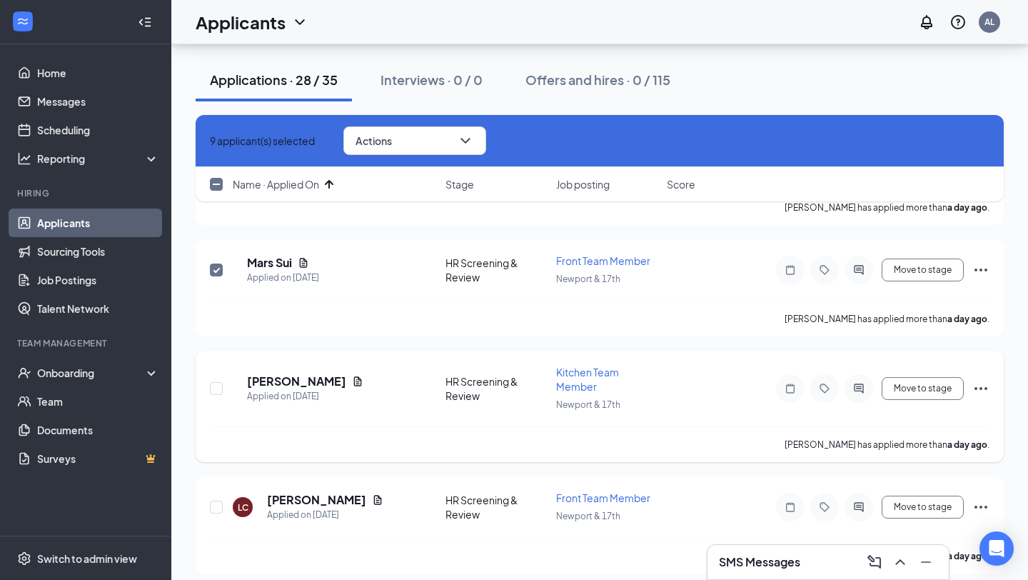
click at [218, 368] on div at bounding box center [217, 388] width 14 height 47
click at [216, 382] on input "checkbox" at bounding box center [216, 388] width 13 height 13
checkbox input "true"
click at [219, 500] on input "checkbox" at bounding box center [216, 506] width 13 height 13
checkbox input "true"
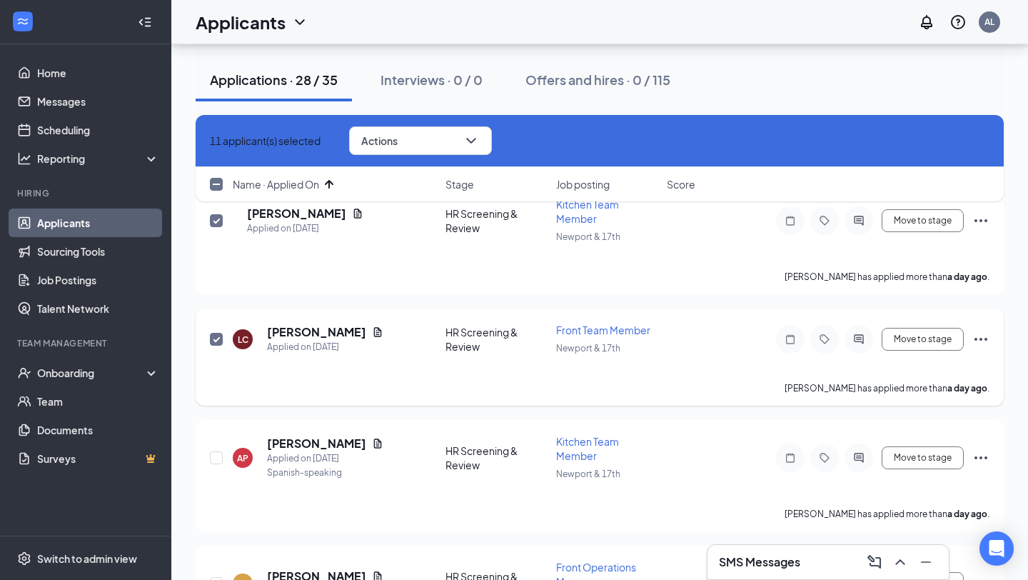
scroll to position [1314, 0]
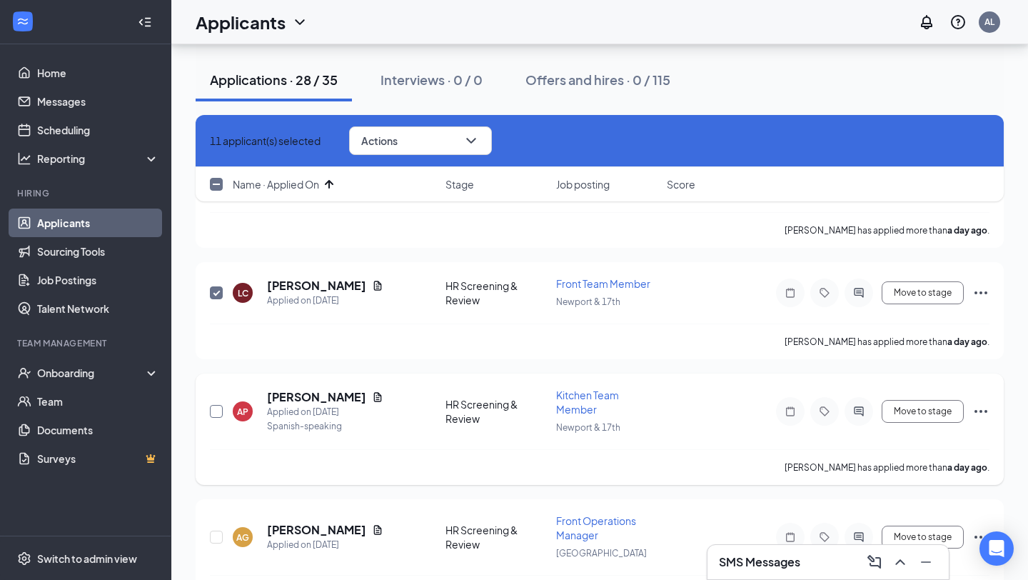
click at [216, 405] on input "checkbox" at bounding box center [216, 411] width 13 height 13
checkbox input "true"
click at [213, 530] on input "checkbox" at bounding box center [216, 536] width 13 height 13
checkbox input "true"
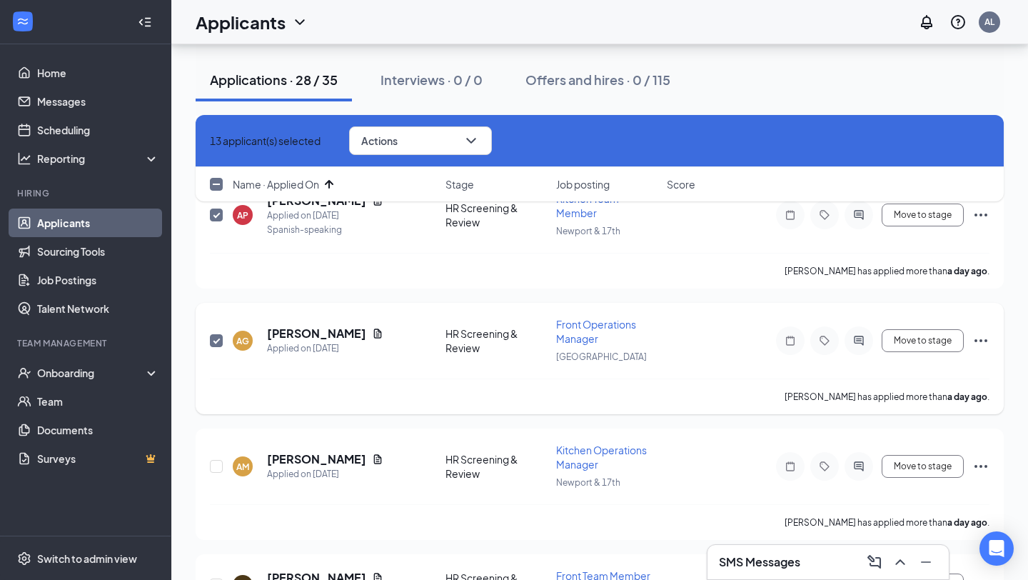
scroll to position [1608, 0]
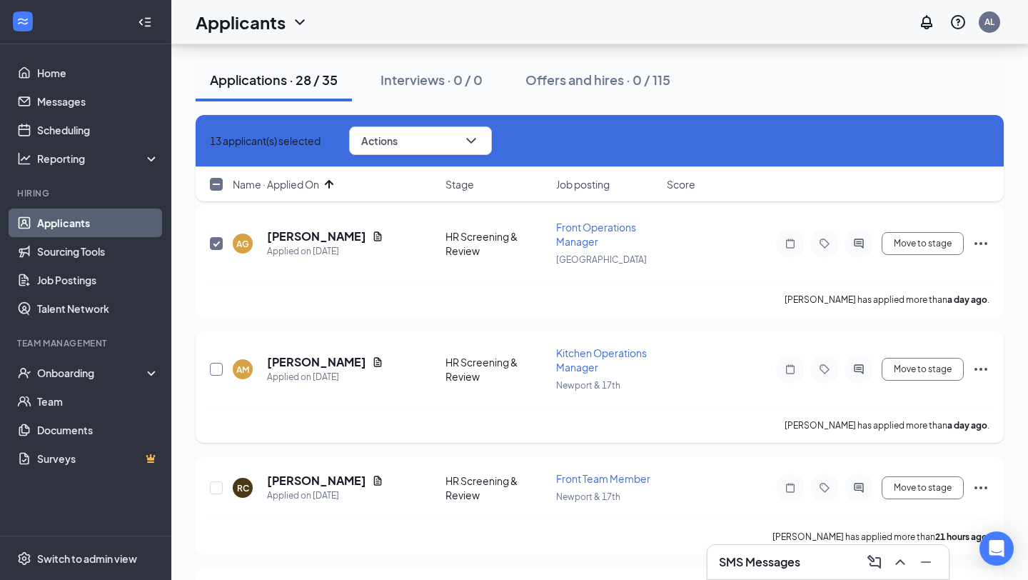
click at [213, 363] on input "checkbox" at bounding box center [216, 369] width 13 height 13
checkbox input "true"
click at [219, 471] on div at bounding box center [217, 487] width 14 height 33
click at [218, 481] on input "checkbox" at bounding box center [216, 487] width 13 height 13
checkbox input "true"
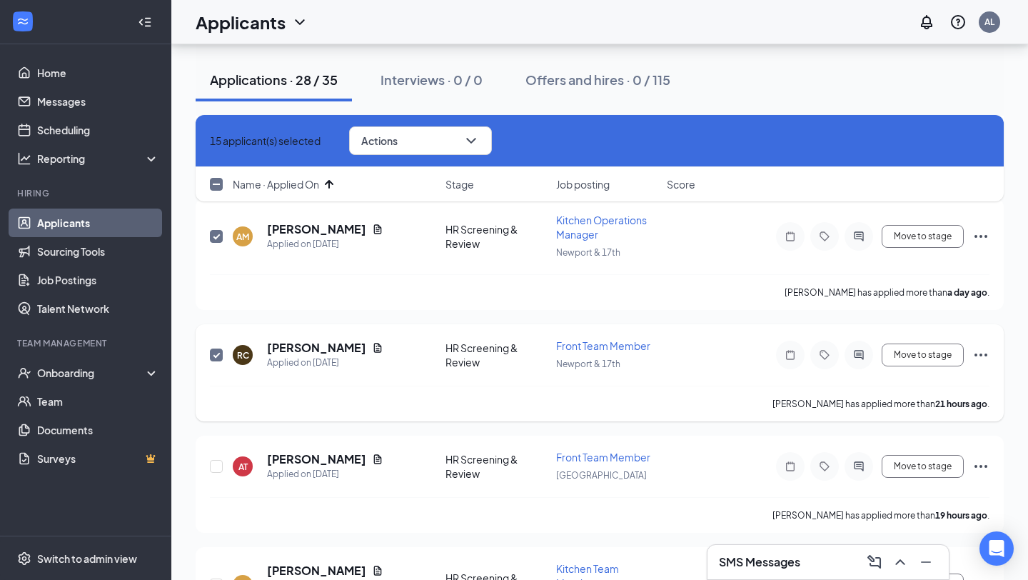
scroll to position [1748, 0]
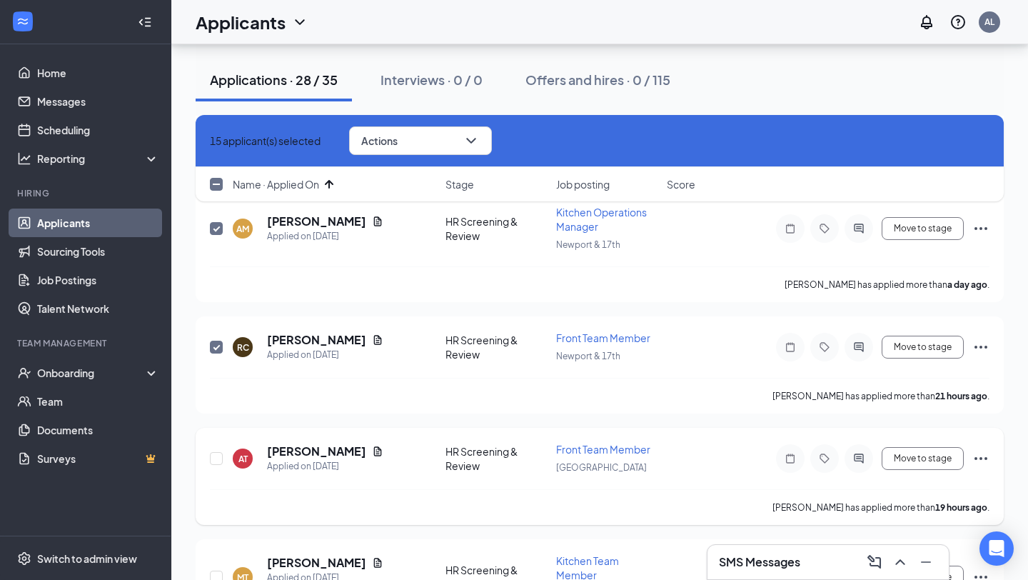
click at [213, 442] on div at bounding box center [217, 458] width 14 height 33
click at [214, 452] on input "checkbox" at bounding box center [216, 458] width 13 height 13
checkbox input "true"
click at [220, 570] on input "checkbox" at bounding box center [216, 576] width 13 height 13
checkbox input "true"
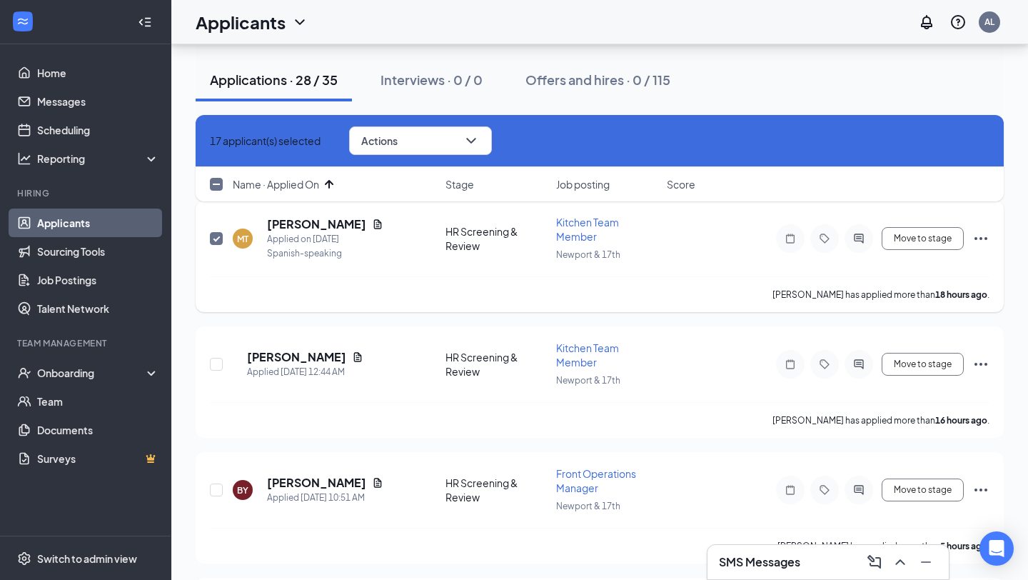
scroll to position [2120, 0]
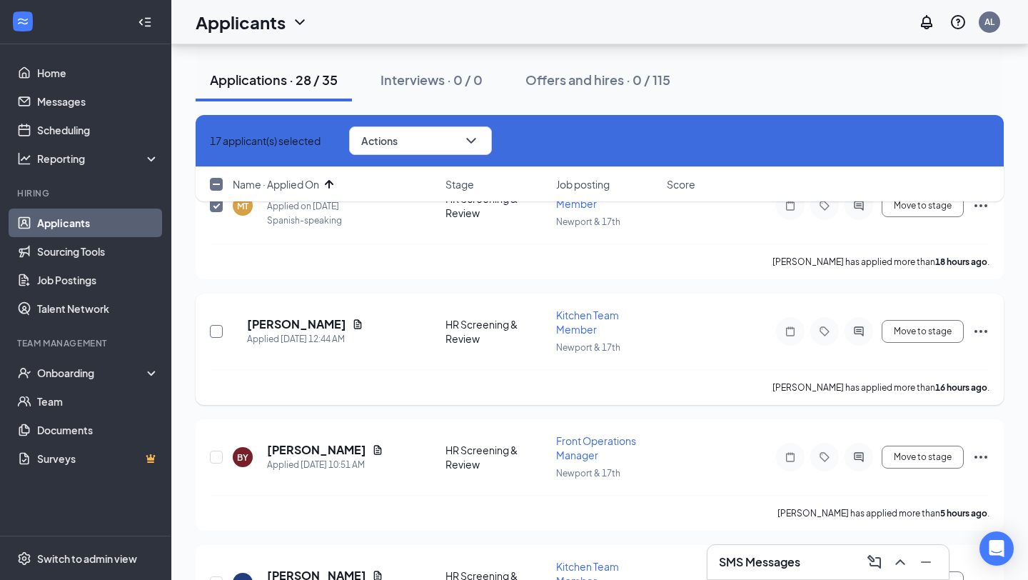
click at [221, 325] on input "checkbox" at bounding box center [216, 331] width 13 height 13
checkbox input "true"
click at [214, 450] on input "checkbox" at bounding box center [216, 456] width 13 height 13
click at [216, 450] on input "checkbox" at bounding box center [216, 456] width 13 height 13
checkbox input "false"
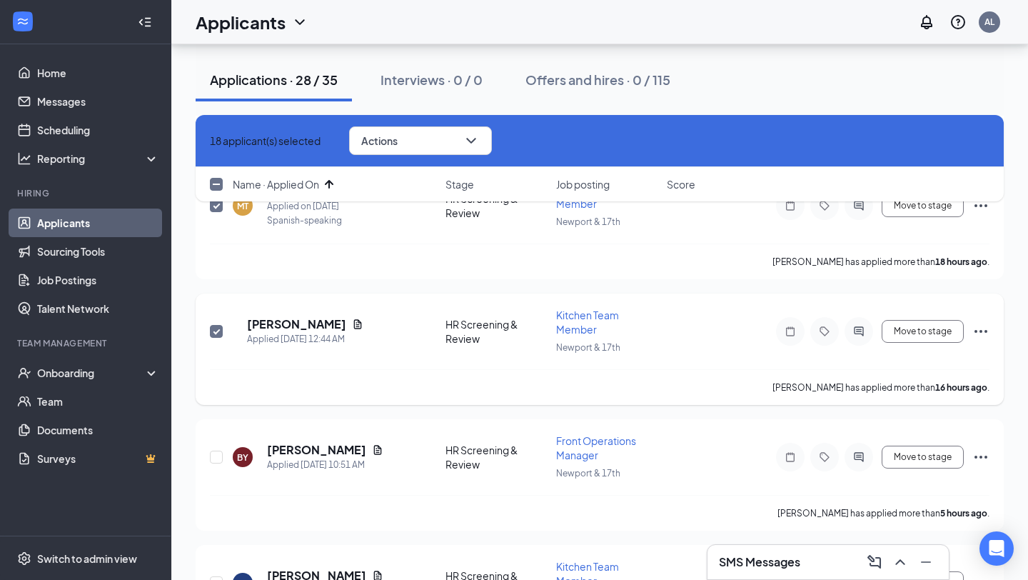
click at [218, 325] on input "checkbox" at bounding box center [216, 331] width 13 height 13
checkbox input "false"
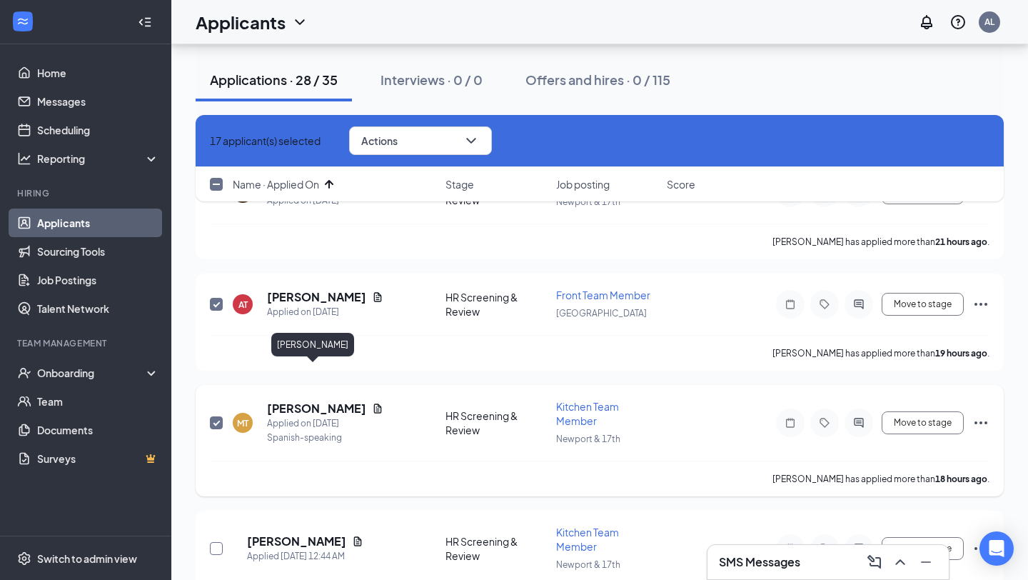
scroll to position [1899, 0]
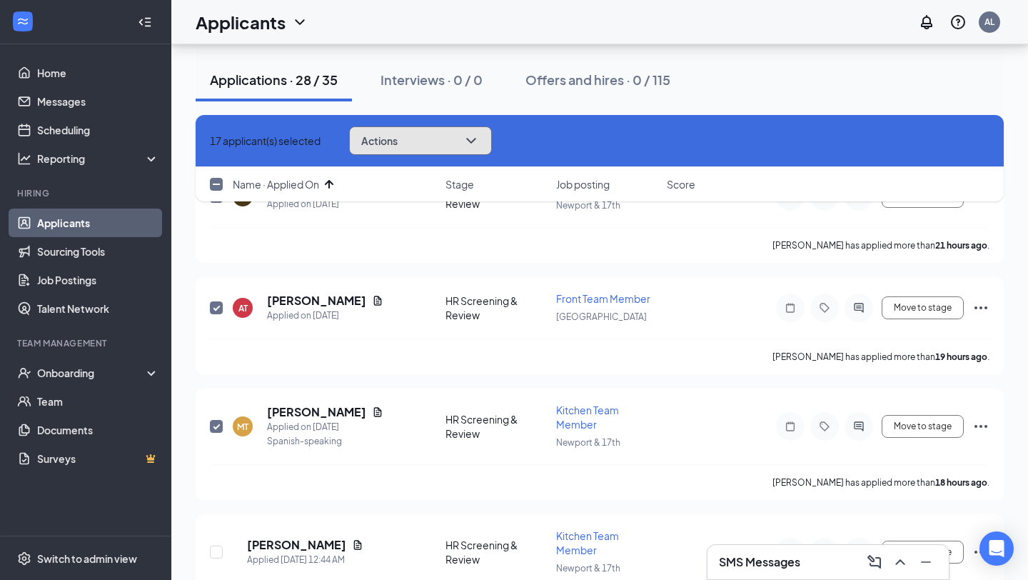
click at [483, 147] on button "Actions" at bounding box center [420, 140] width 143 height 29
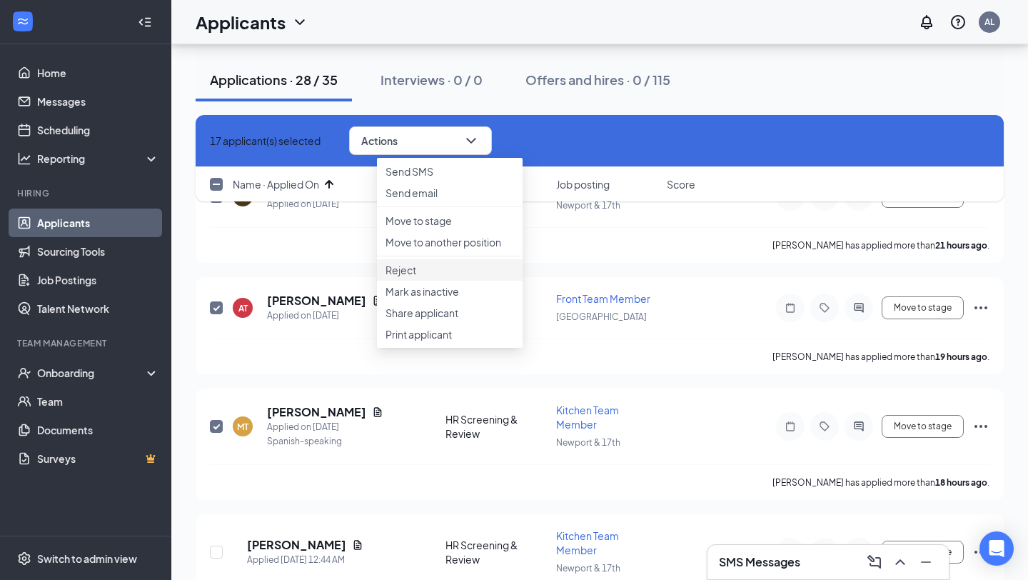
click at [445, 277] on p "Reject" at bounding box center [450, 270] width 129 height 14
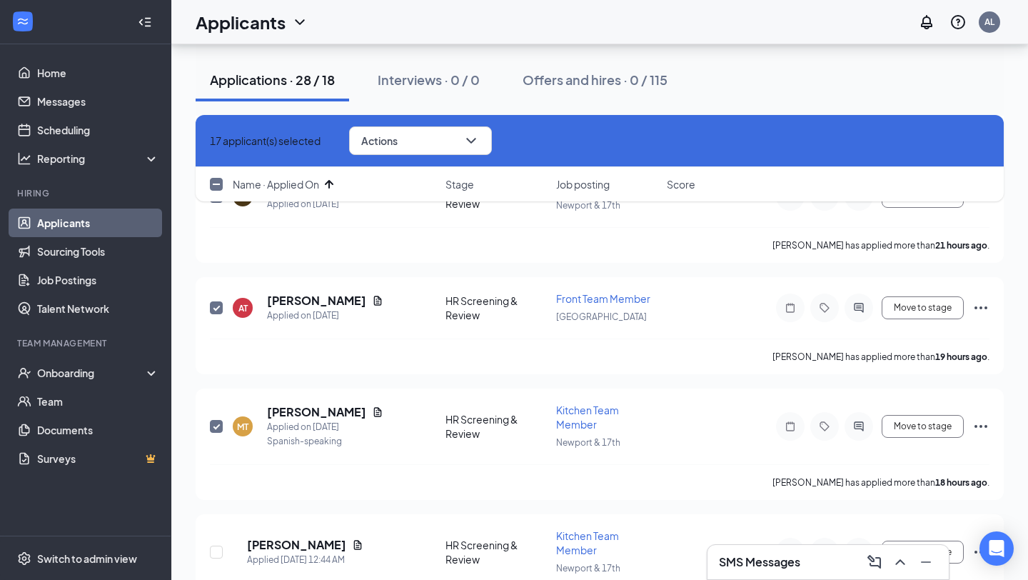
checkbox input "false"
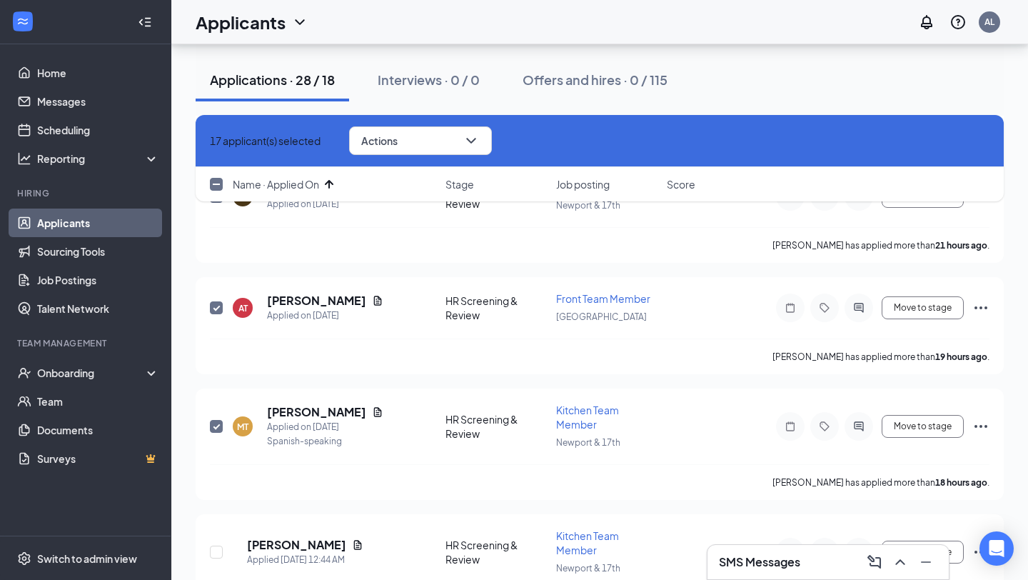
checkbox input "false"
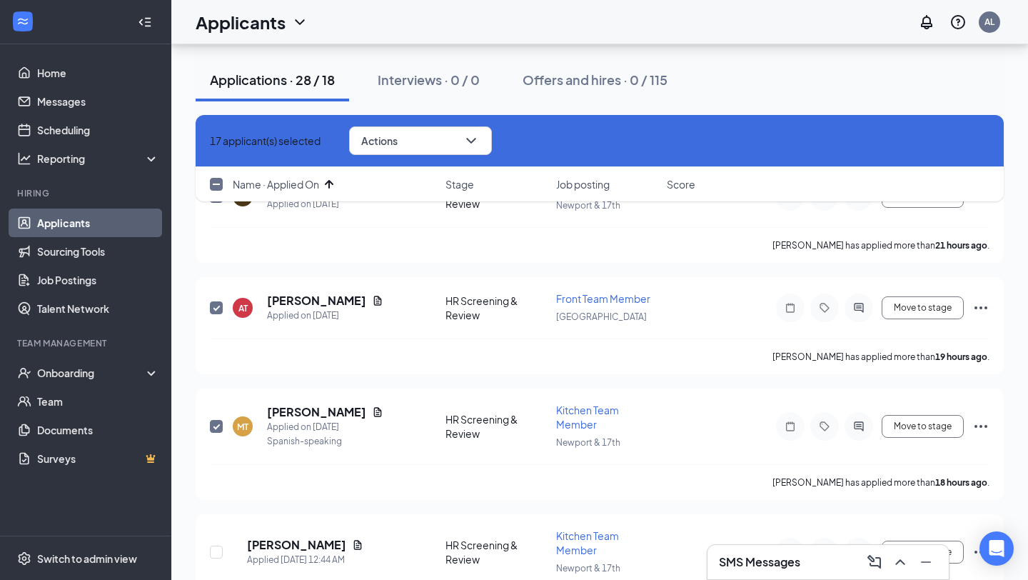
checkbox input "false"
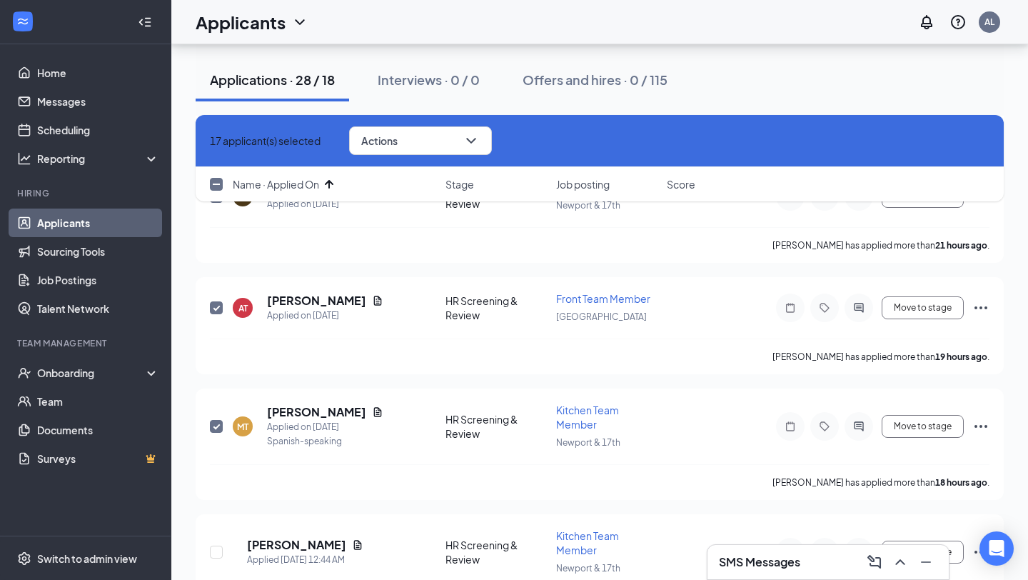
checkbox input "false"
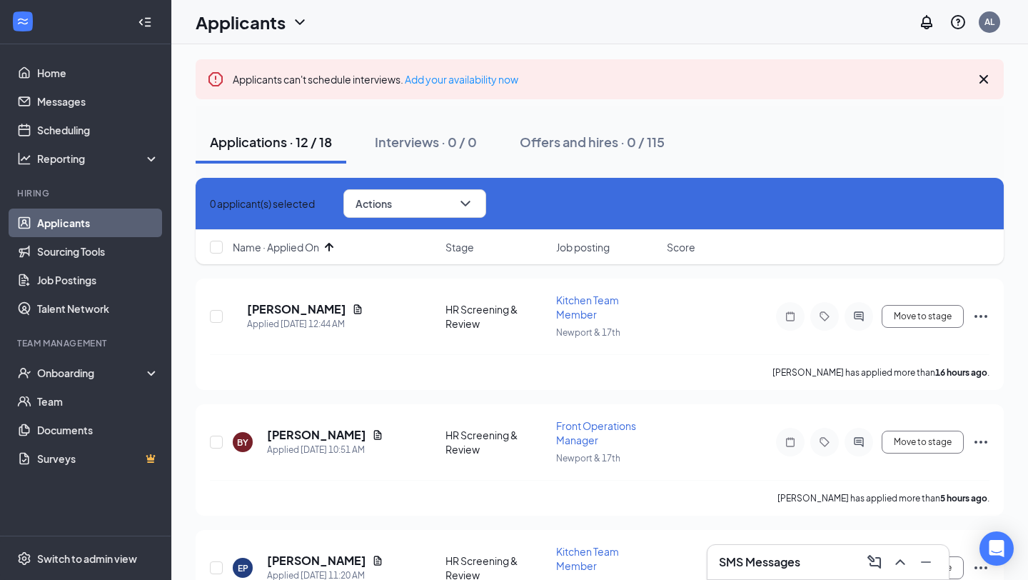
scroll to position [0, 0]
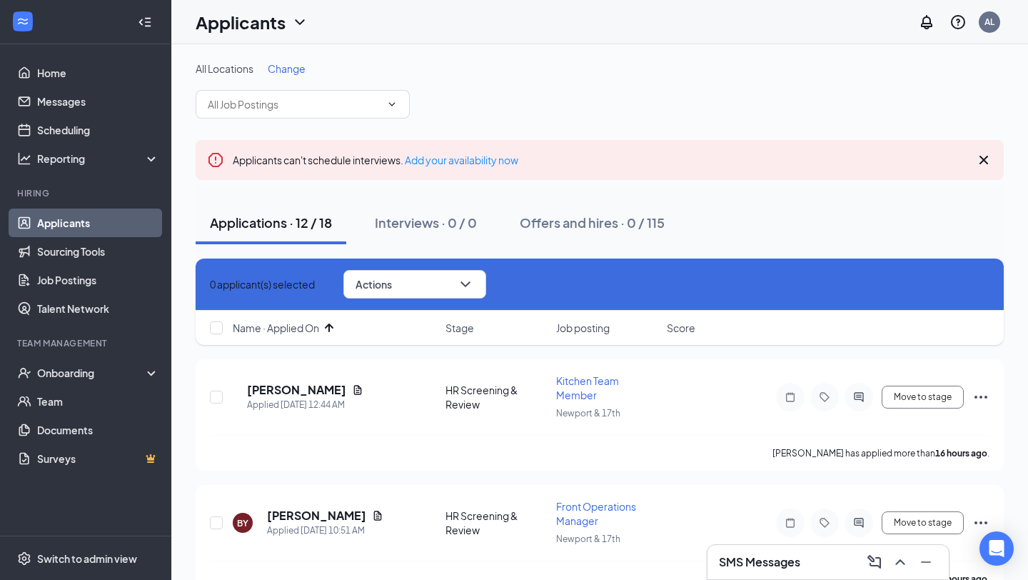
click at [218, 288] on icon "Cross" at bounding box center [218, 292] width 9 height 9
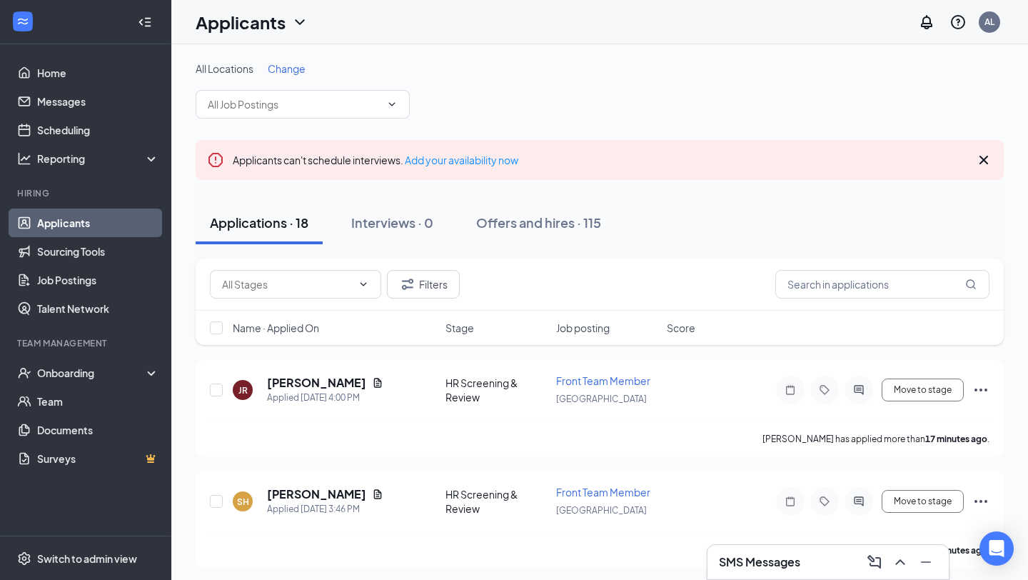
click at [703, 64] on div "All Locations Change" at bounding box center [600, 68] width 808 height 14
